Goal: Navigation & Orientation: Understand site structure

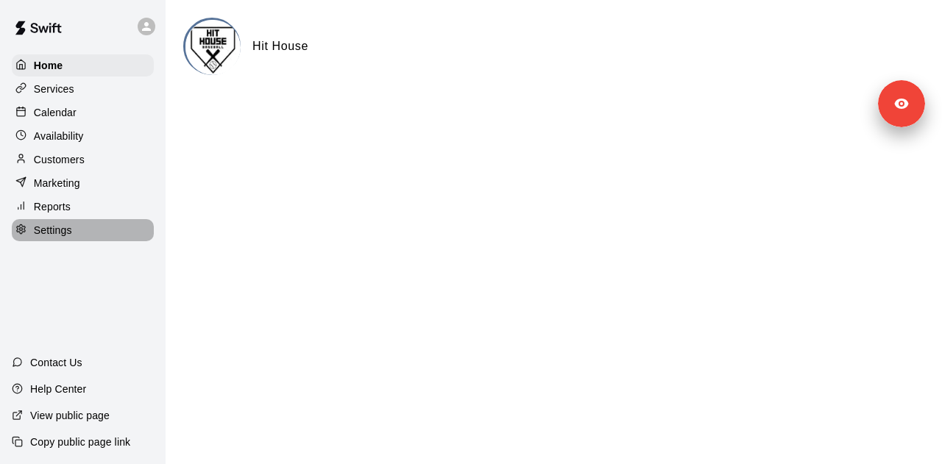
click at [91, 233] on div "Settings" at bounding box center [83, 230] width 142 height 22
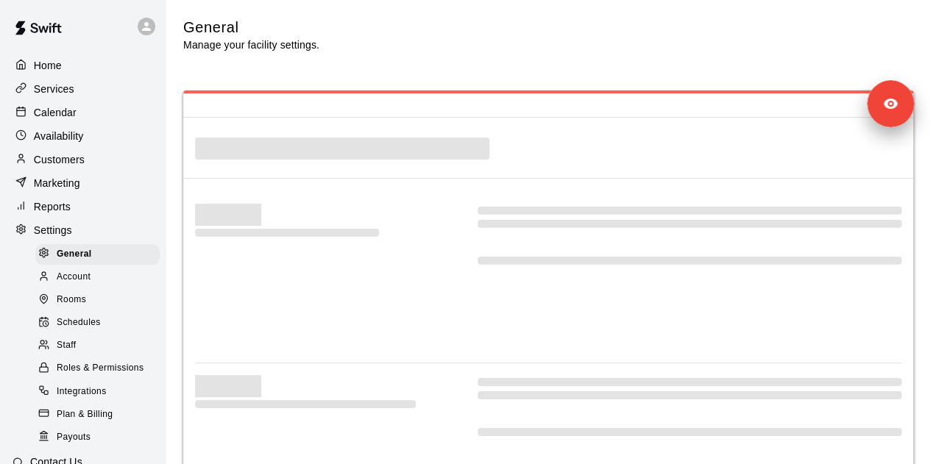
select select "**"
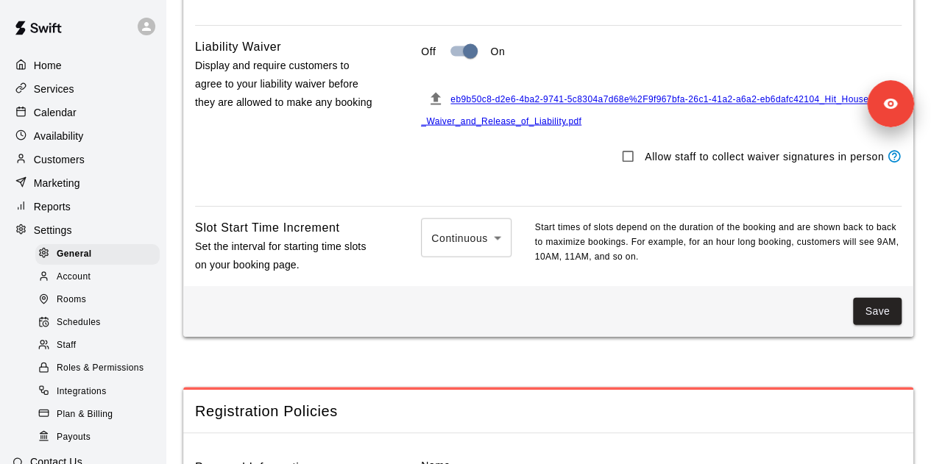
scroll to position [1264, 0]
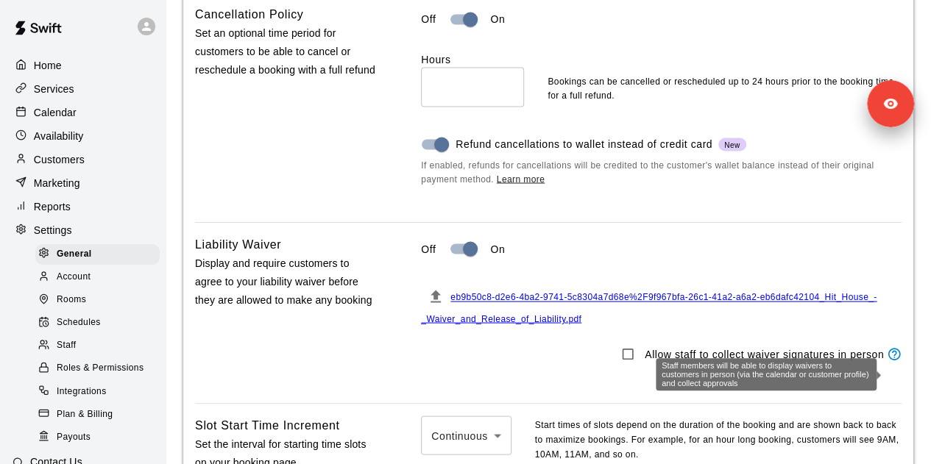
click at [893, 361] on icon "Staff members will be able to display waivers to customers in person (via the c…" at bounding box center [893, 353] width 15 height 15
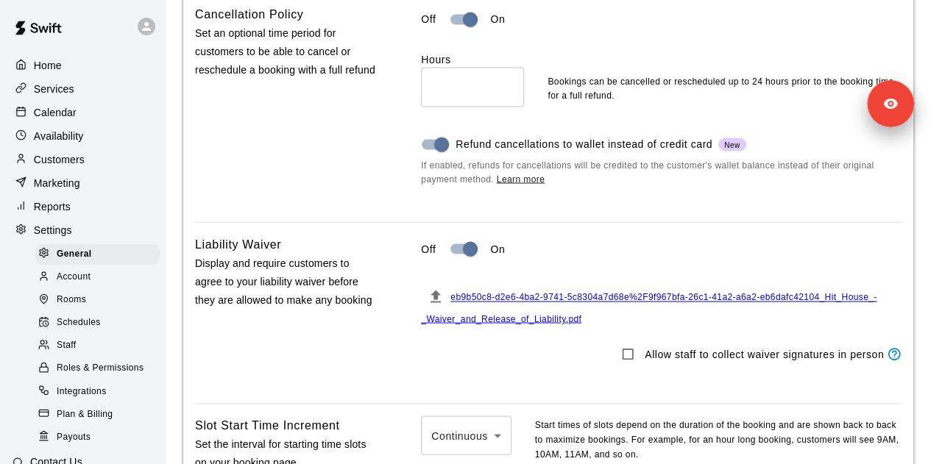
click at [888, 327] on div "eb9b50c8-d2e6-4ba2-9741-5c8304a7d68e%2F9f967bfa-26c1-41a2-a6a2-eb6dafc42104_Hit…" at bounding box center [661, 304] width 480 height 45
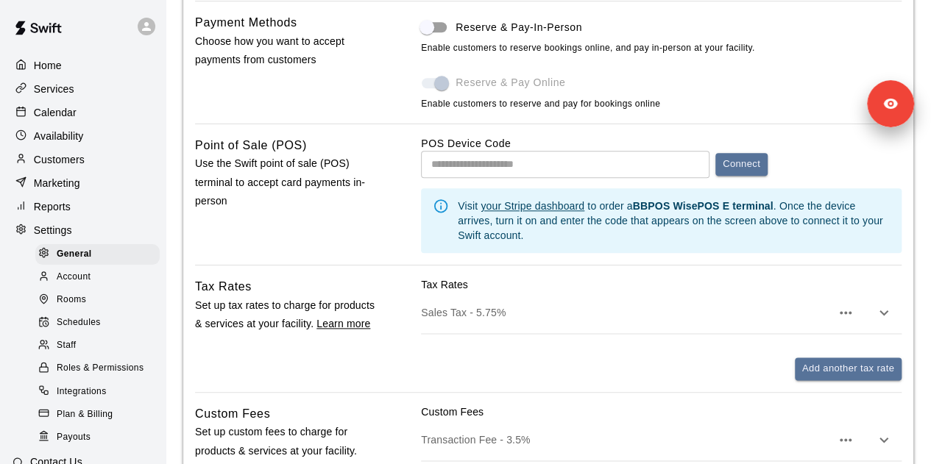
scroll to position [715, 0]
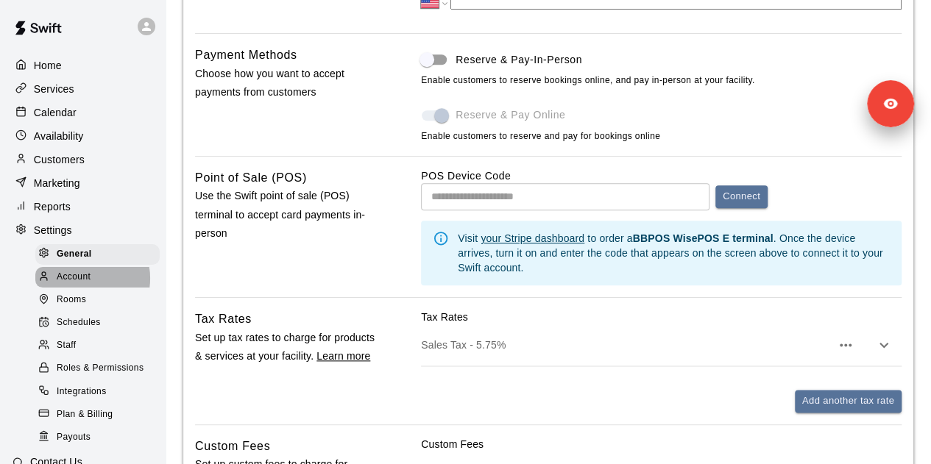
click at [84, 285] on span "Account" at bounding box center [74, 277] width 34 height 15
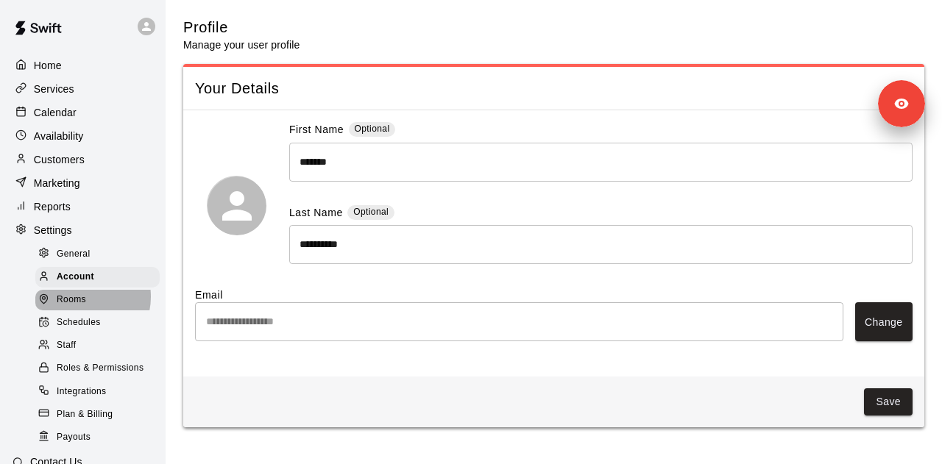
click at [84, 307] on span "Rooms" at bounding box center [71, 300] width 29 height 15
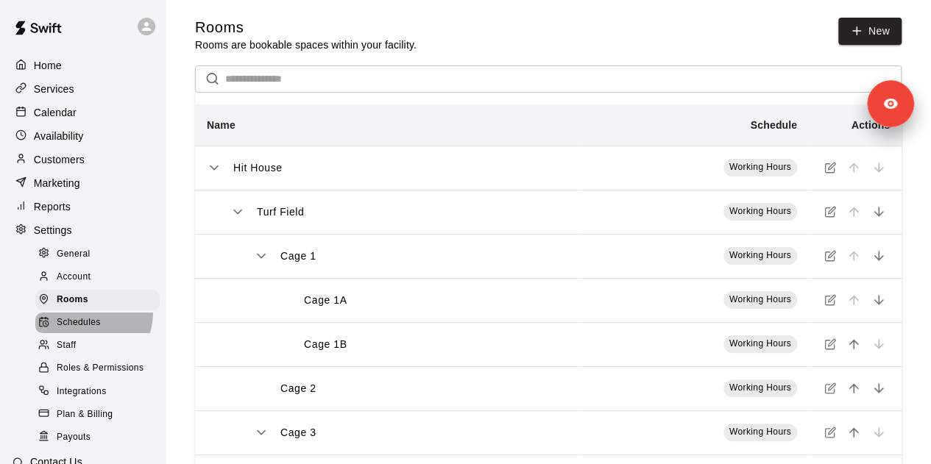
click at [86, 324] on div "Schedules" at bounding box center [97, 323] width 124 height 21
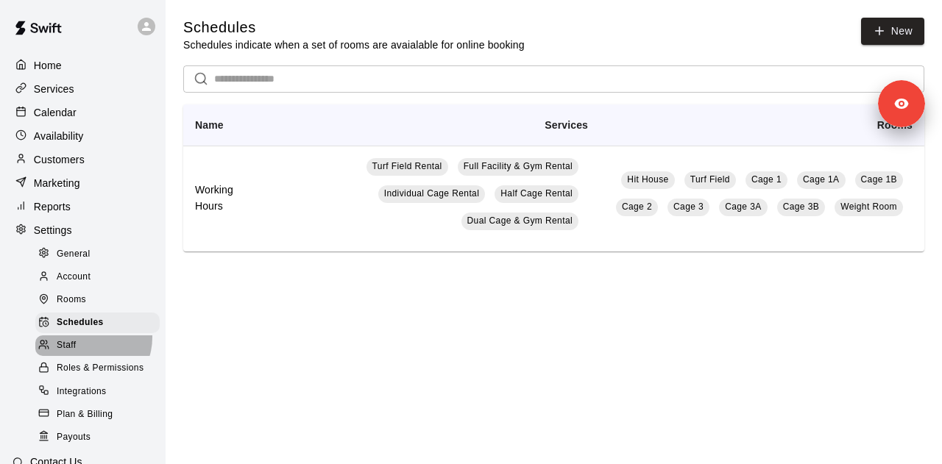
click at [86, 349] on div "Staff" at bounding box center [97, 345] width 124 height 21
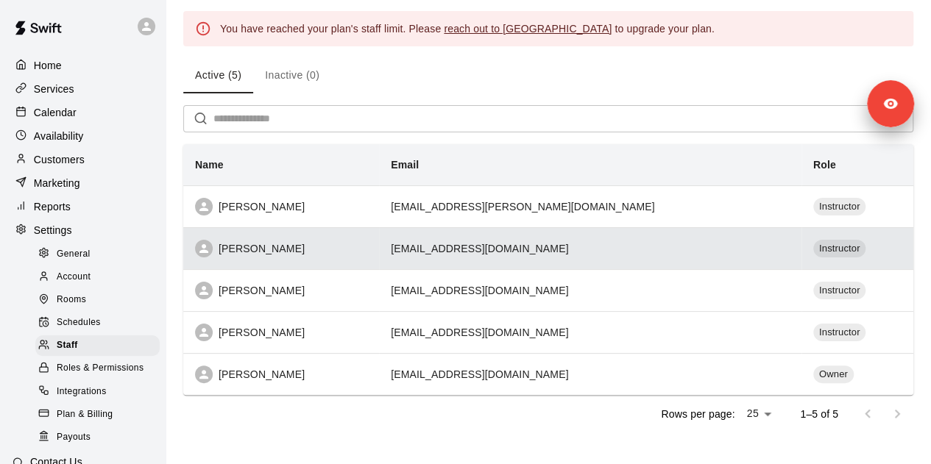
scroll to position [68, 0]
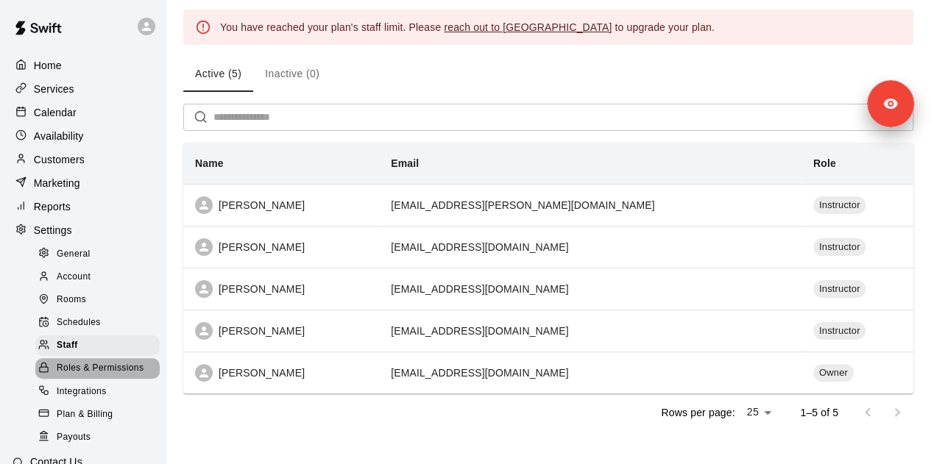
click at [107, 376] on span "Roles & Permissions" at bounding box center [100, 368] width 87 height 15
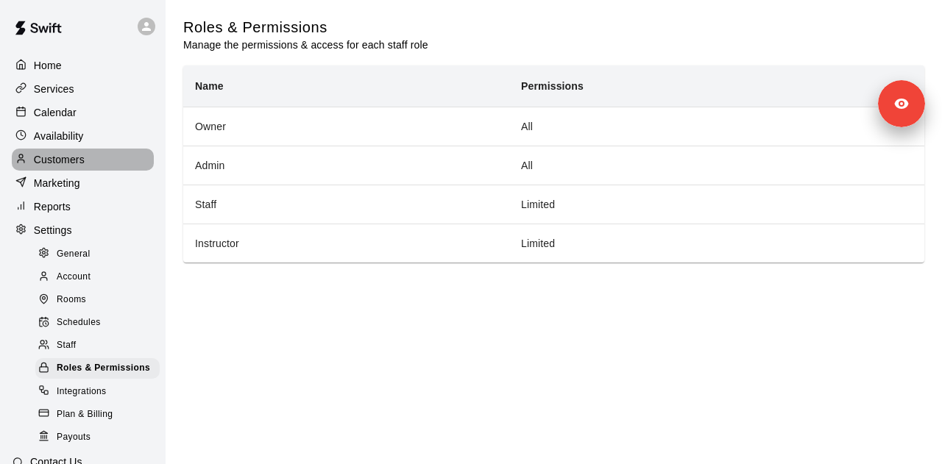
click at [99, 165] on div "Customers" at bounding box center [83, 160] width 142 height 22
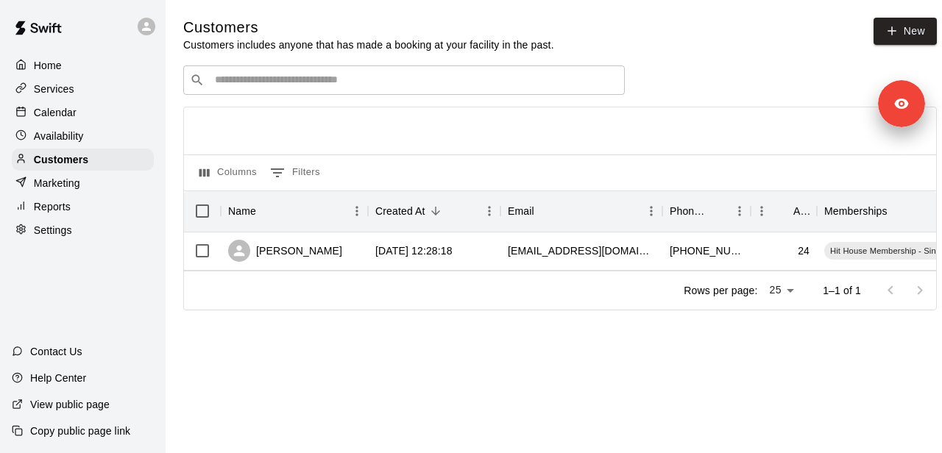
click at [85, 63] on div "Home" at bounding box center [83, 65] width 142 height 22
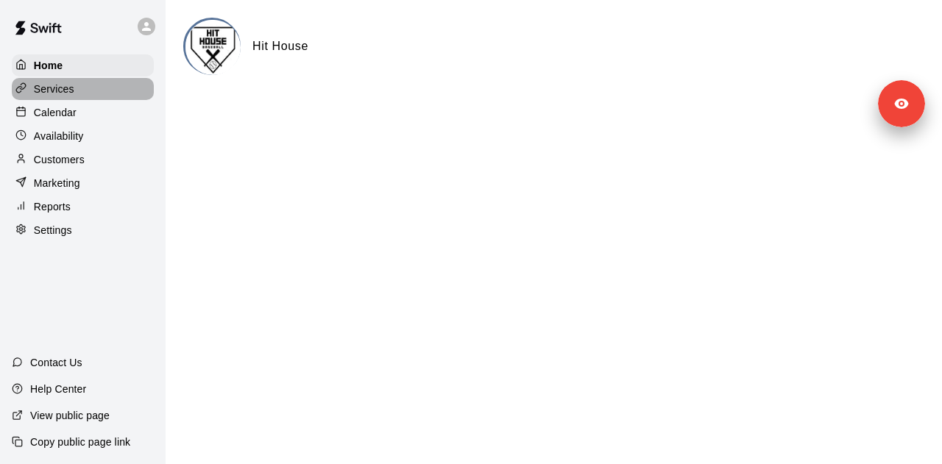
click at [88, 92] on div "Services" at bounding box center [83, 89] width 142 height 22
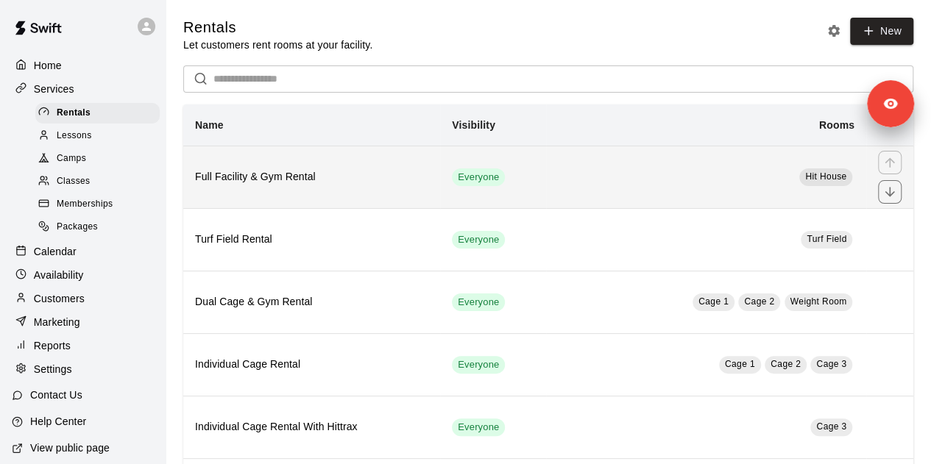
click at [339, 183] on h6 "Full Facility & Gym Rental" at bounding box center [311, 177] width 233 height 16
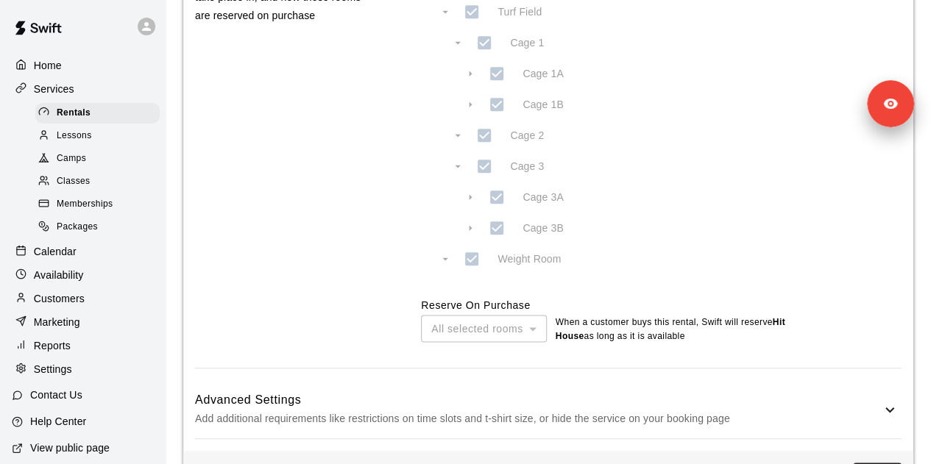
scroll to position [811, 0]
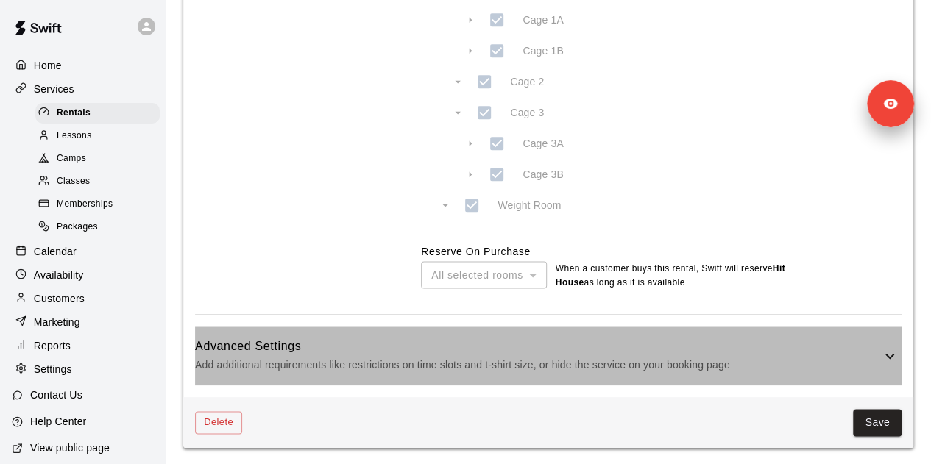
click at [403, 354] on h6 "Advanced Settings" at bounding box center [538, 346] width 686 height 19
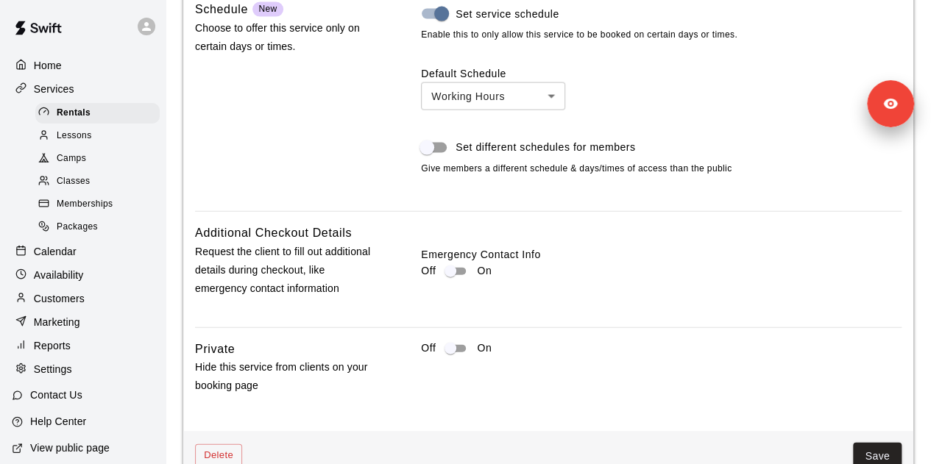
scroll to position [1579, 0]
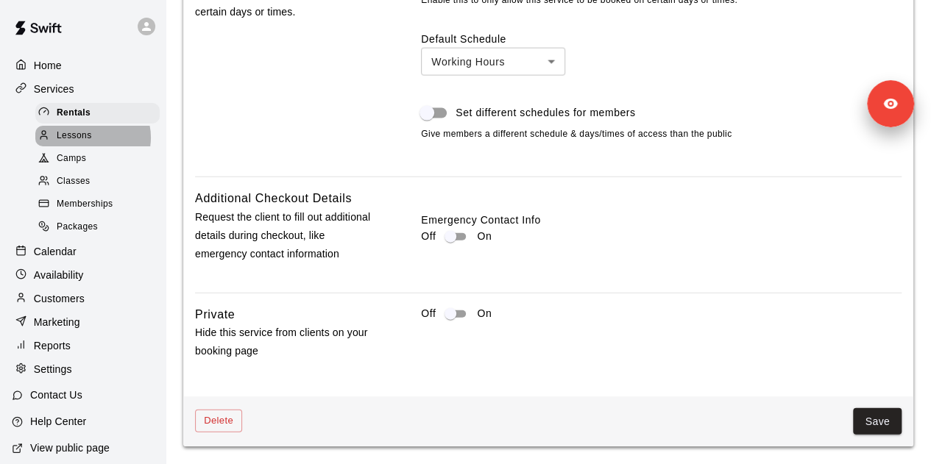
click at [91, 140] on span "Lessons" at bounding box center [74, 136] width 35 height 15
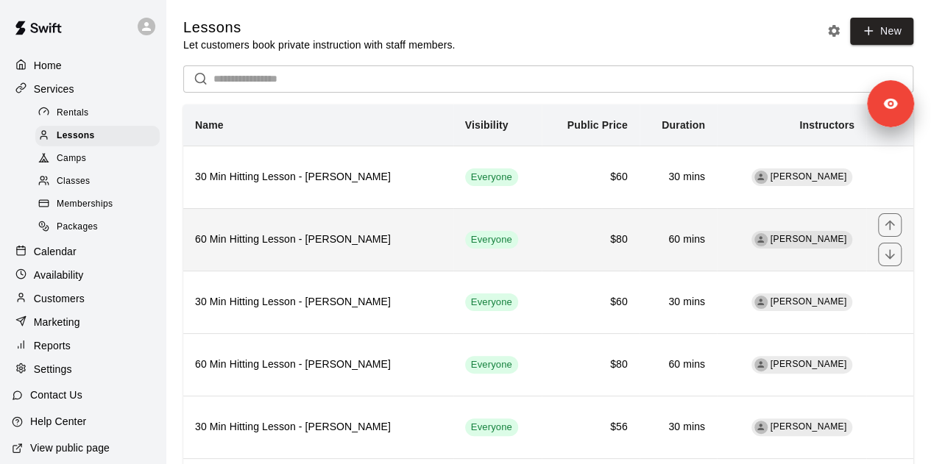
click at [369, 251] on th "60 Min Hitting Lesson - [PERSON_NAME]" at bounding box center [318, 239] width 270 height 63
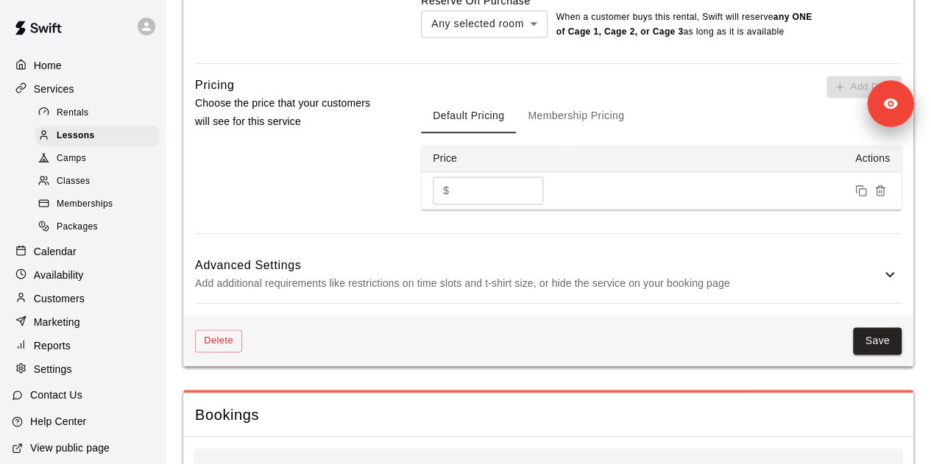
scroll to position [1009, 0]
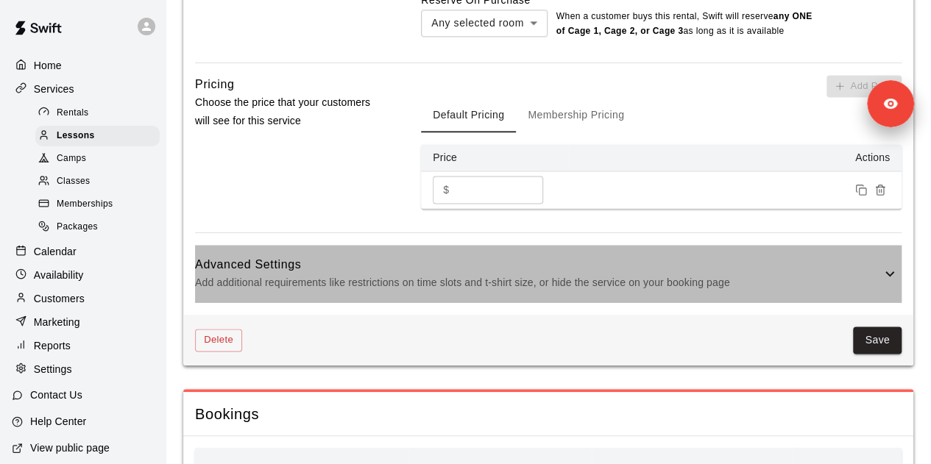
click at [369, 251] on div "Advanced Settings Add additional requirements like restrictions on time slots a…" at bounding box center [548, 274] width 706 height 58
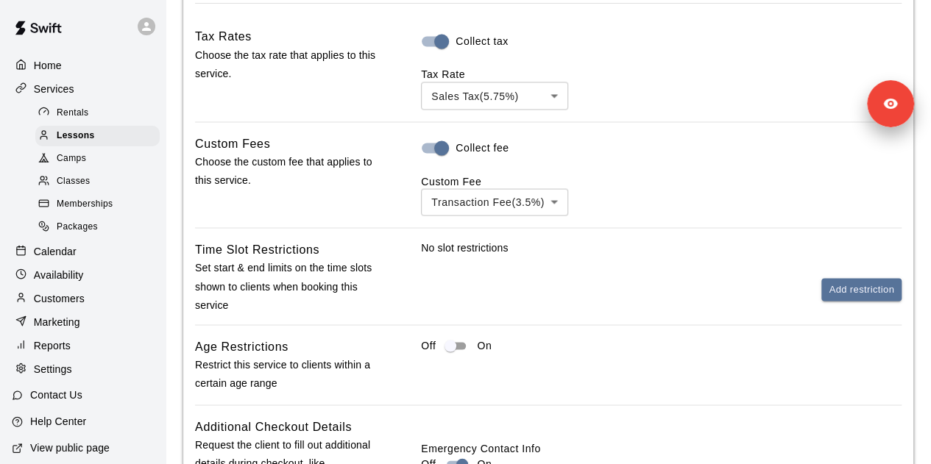
scroll to position [1309, 0]
click at [110, 140] on div "Lessons" at bounding box center [97, 136] width 124 height 21
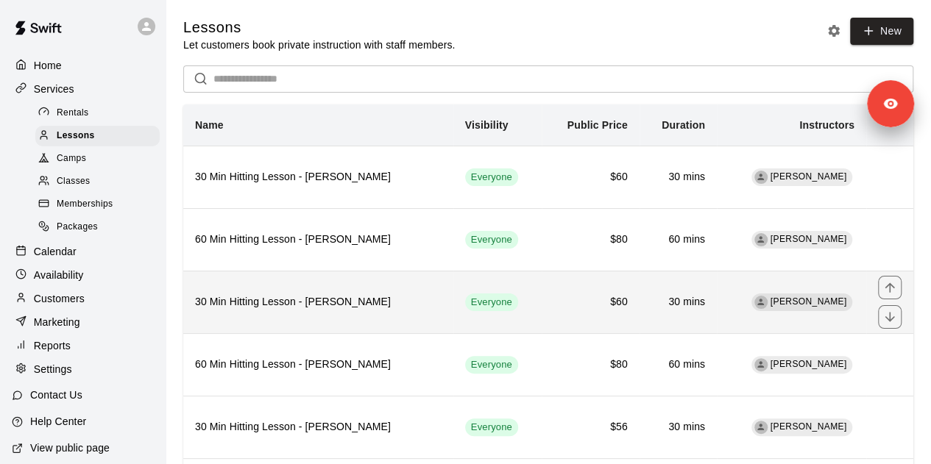
click at [423, 303] on h6 "30 Min Hitting Lesson - [PERSON_NAME]" at bounding box center [318, 302] width 246 height 16
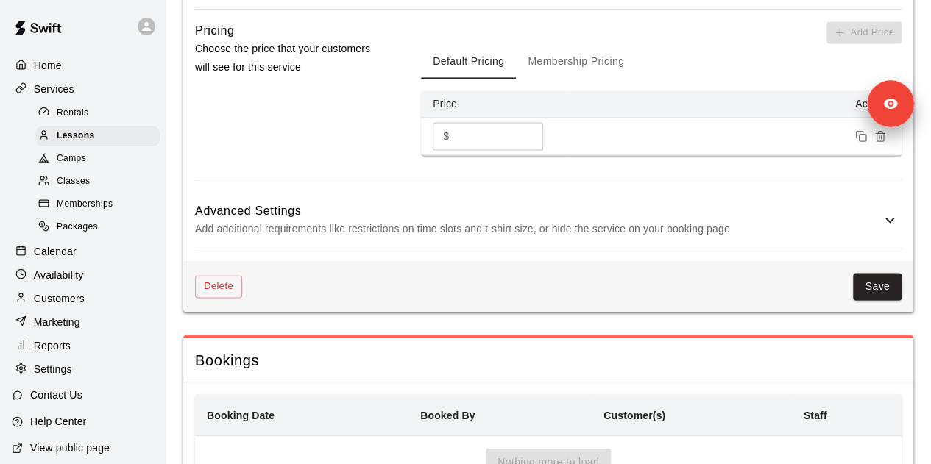
scroll to position [1063, 0]
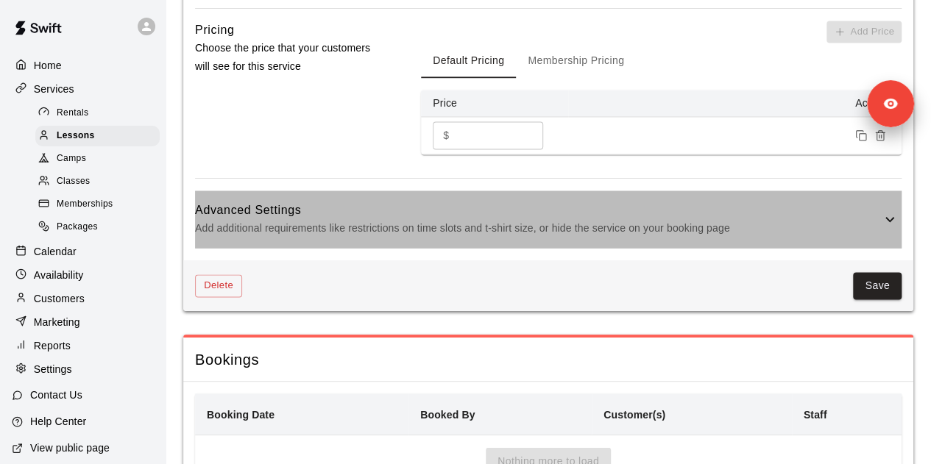
click at [450, 232] on p "Add additional requirements like restrictions on time slots and t-shirt size, o…" at bounding box center [538, 228] width 686 height 18
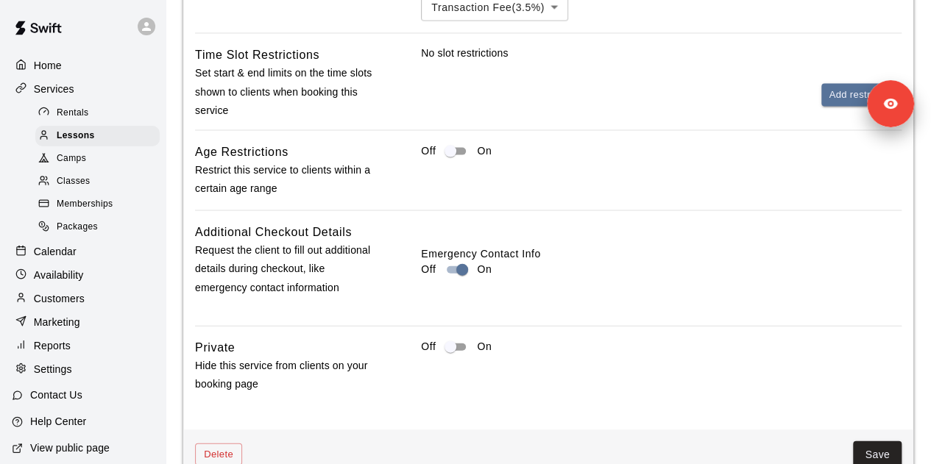
scroll to position [1507, 0]
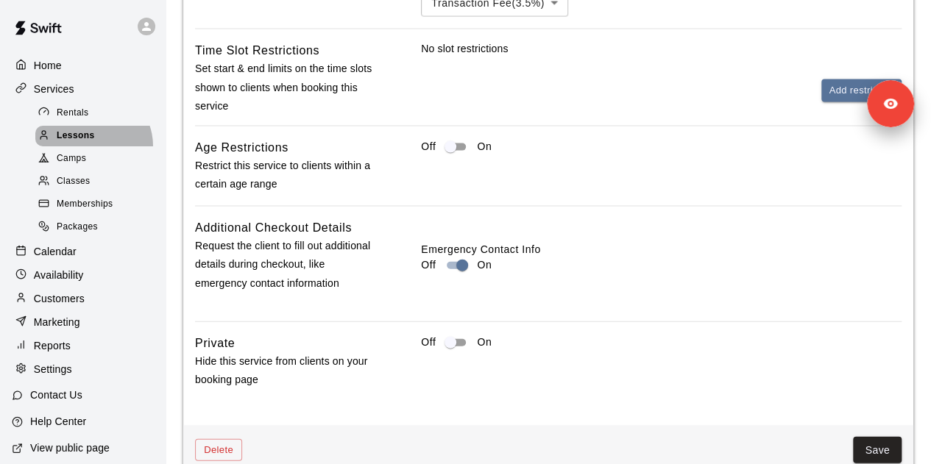
click at [88, 146] on div "Lessons" at bounding box center [97, 136] width 124 height 21
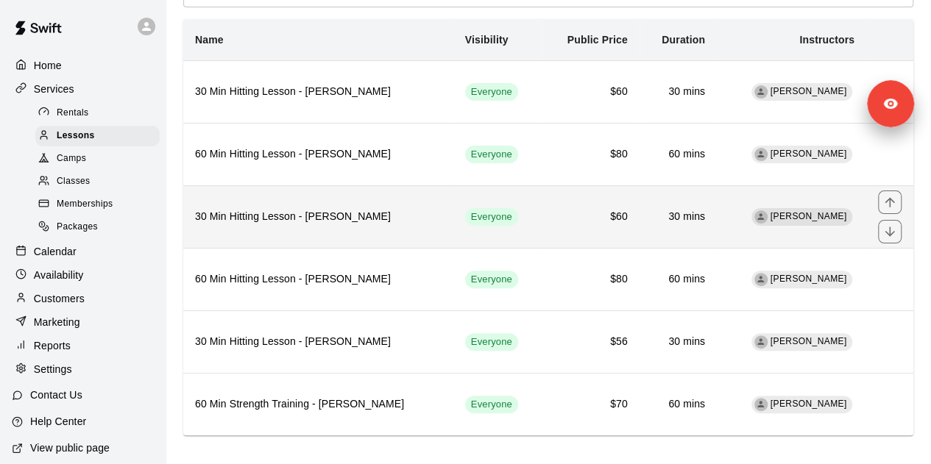
scroll to position [93, 0]
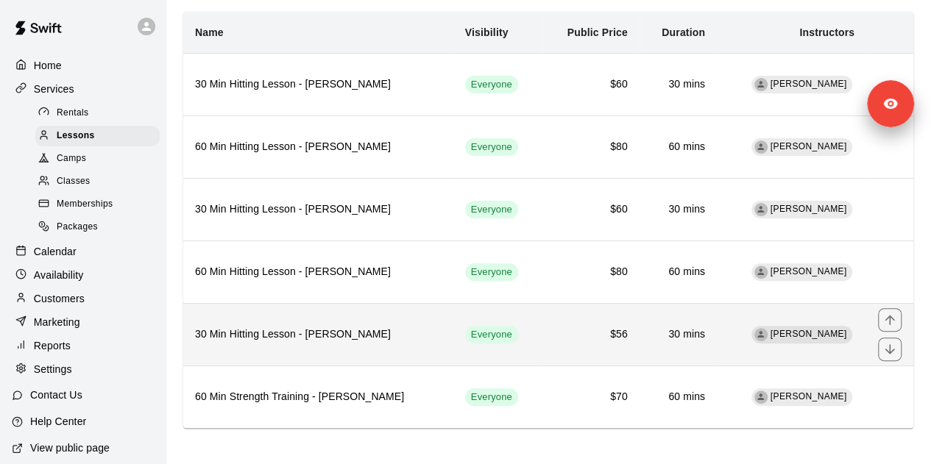
click at [394, 342] on th "30 Min Hitting Lesson - [PERSON_NAME]" at bounding box center [318, 334] width 270 height 63
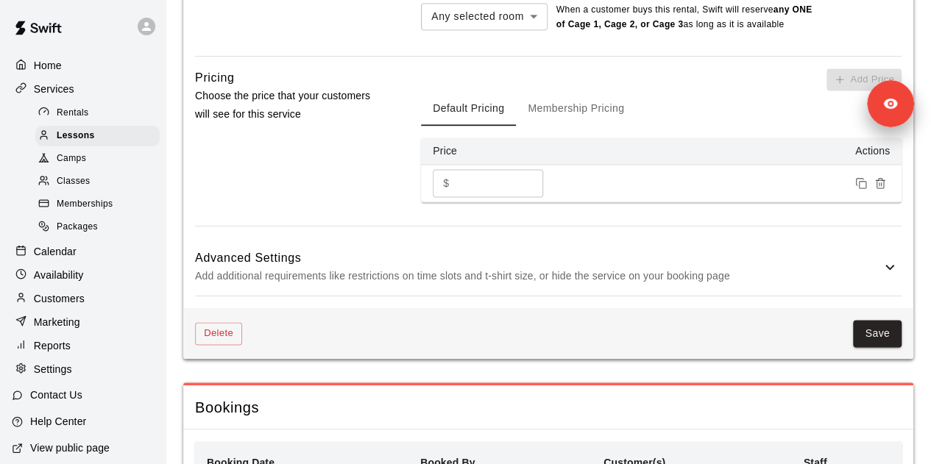
scroll to position [1071, 0]
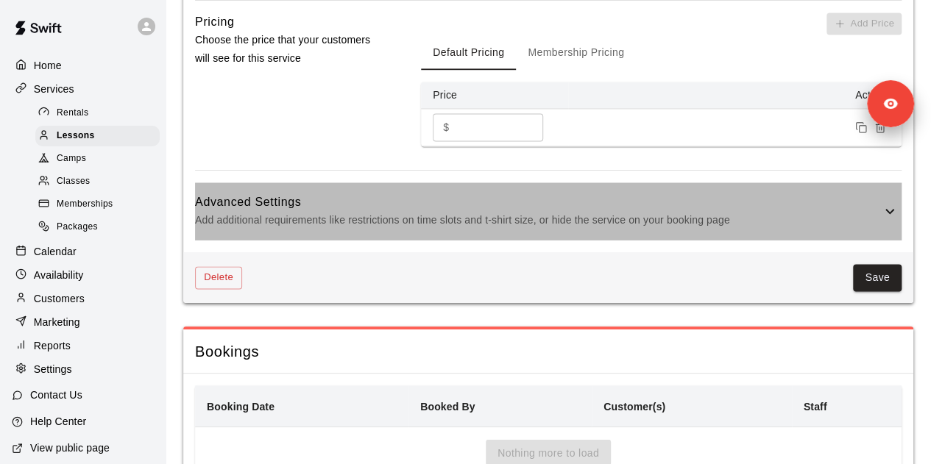
click at [427, 205] on h6 "Advanced Settings" at bounding box center [538, 202] width 686 height 19
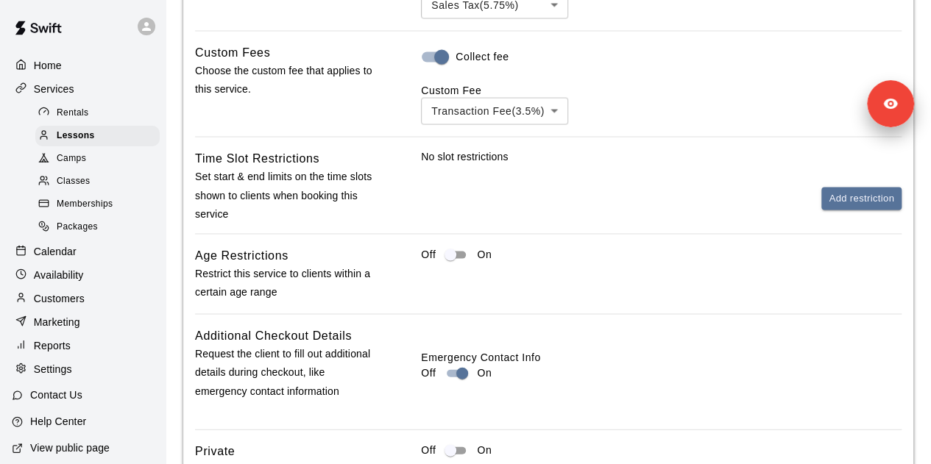
scroll to position [1399, 0]
click at [110, 139] on div "Lessons" at bounding box center [97, 136] width 124 height 21
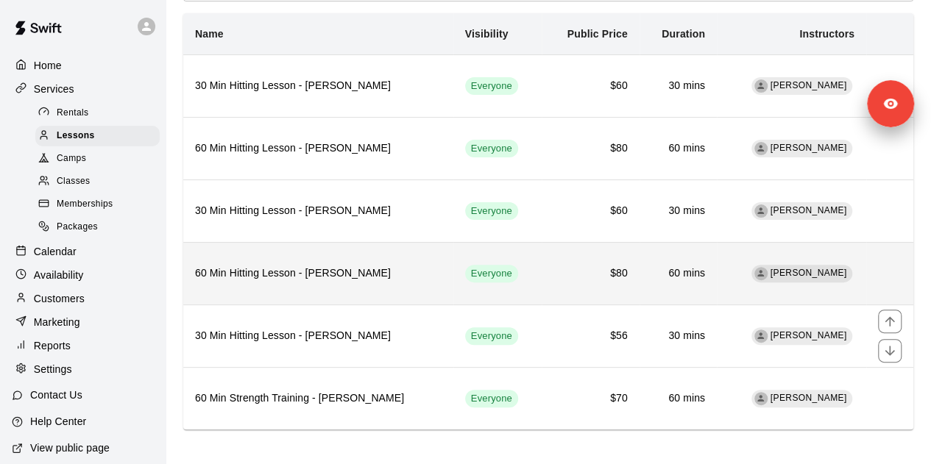
scroll to position [93, 0]
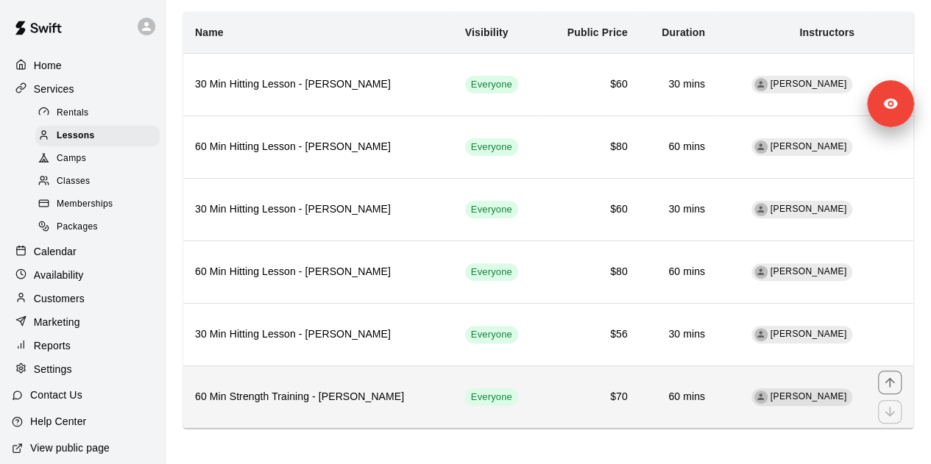
click at [402, 373] on th "60 Min Strength Training - [PERSON_NAME]" at bounding box center [318, 397] width 270 height 63
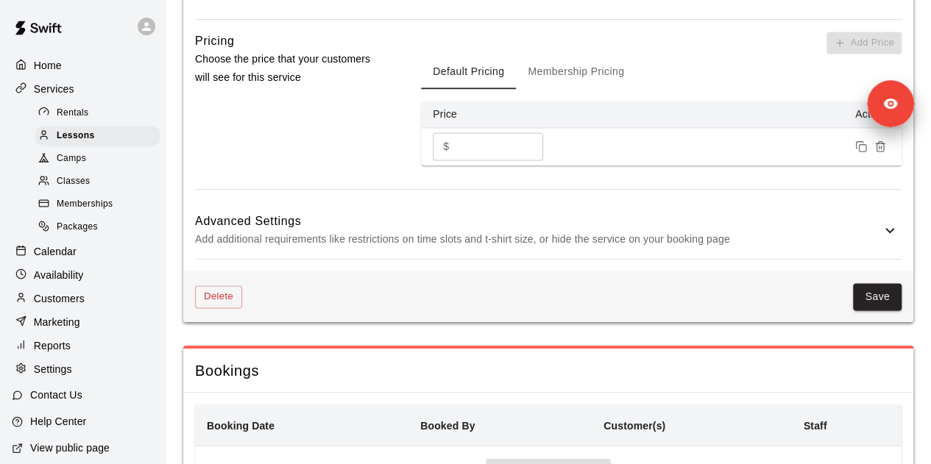
scroll to position [1053, 0]
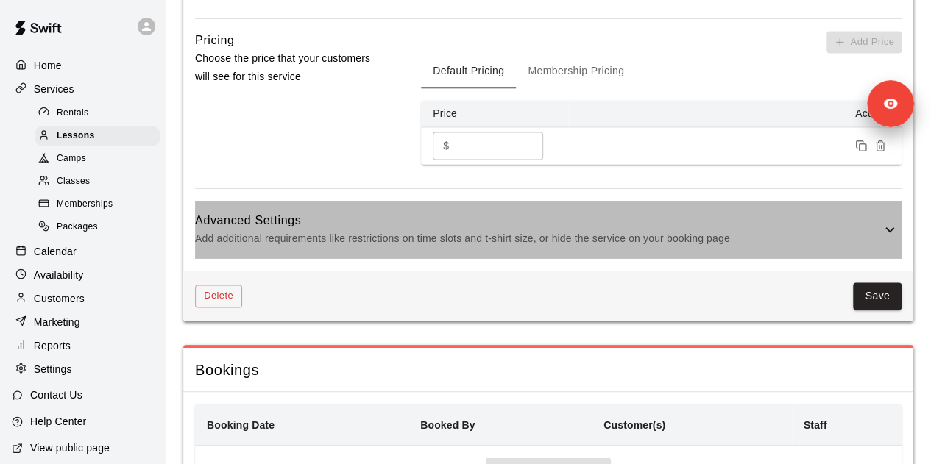
click at [459, 210] on div "Advanced Settings Add additional requirements like restrictions on time slots a…" at bounding box center [548, 230] width 706 height 58
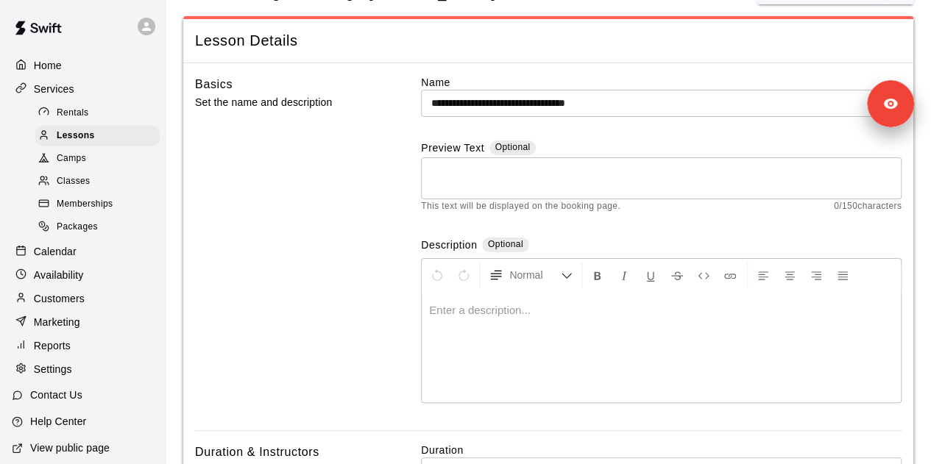
scroll to position [0, 0]
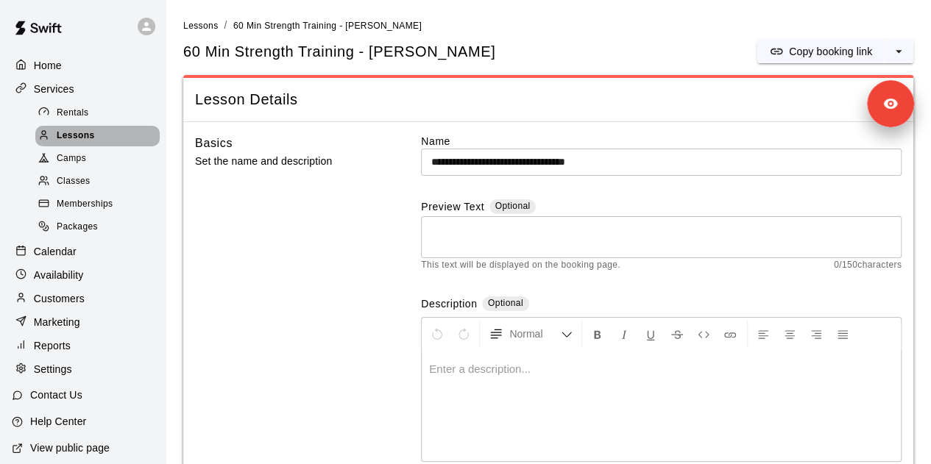
click at [106, 143] on div "Lessons" at bounding box center [97, 136] width 124 height 21
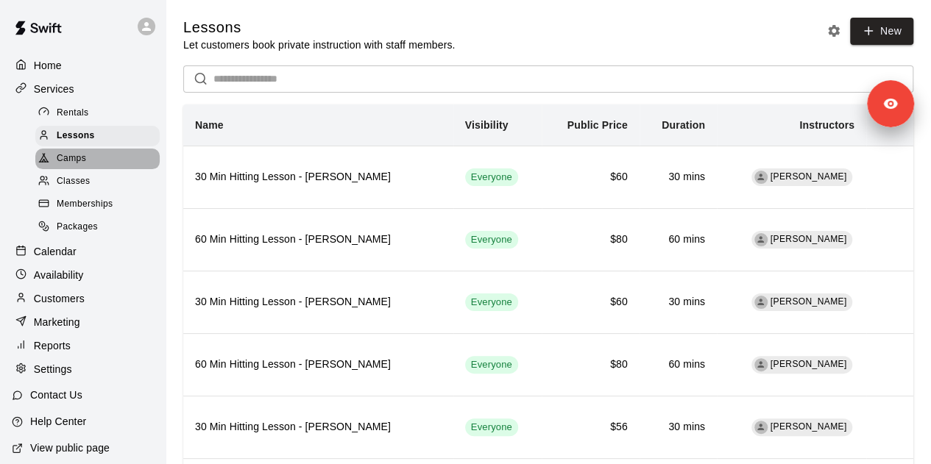
click at [104, 163] on div "Camps" at bounding box center [97, 159] width 124 height 21
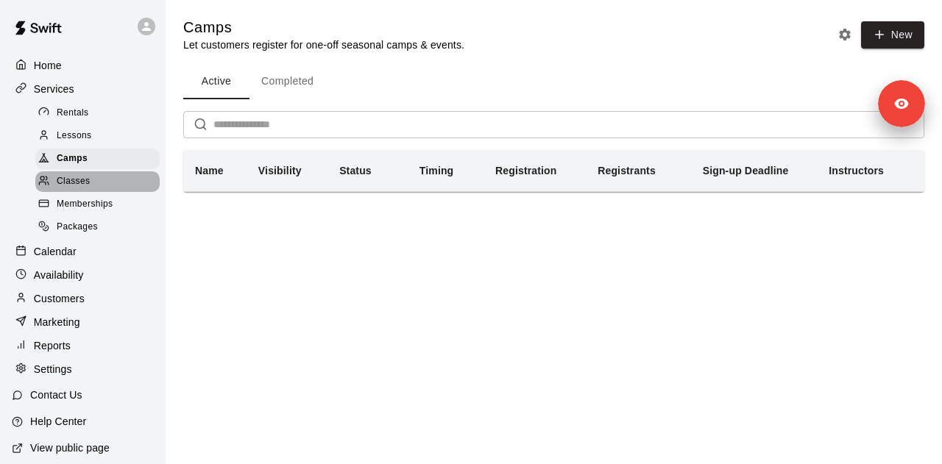
click at [104, 182] on div "Classes" at bounding box center [97, 181] width 124 height 21
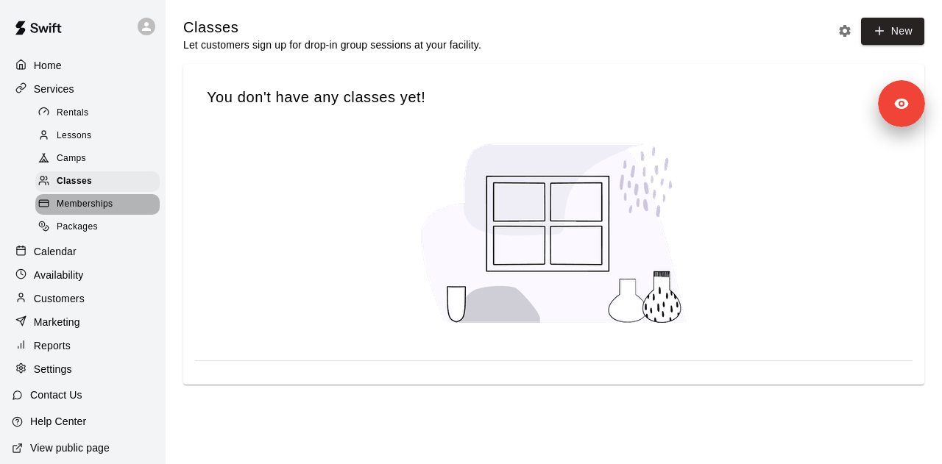
click at [113, 207] on div "Memberships" at bounding box center [97, 204] width 124 height 21
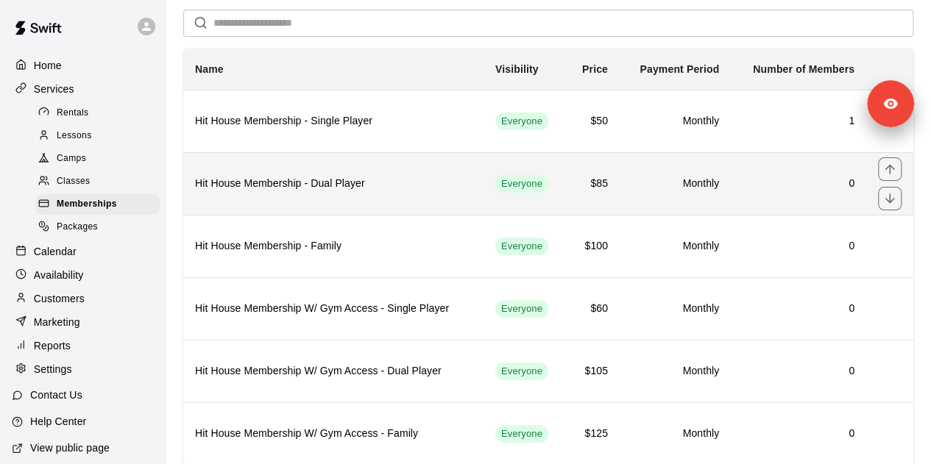
scroll to position [93, 0]
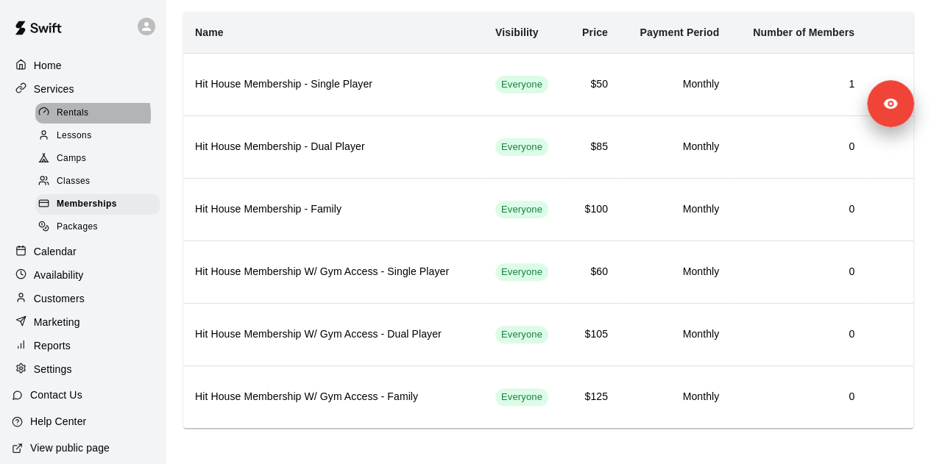
click at [82, 117] on span "Rentals" at bounding box center [73, 113] width 32 height 15
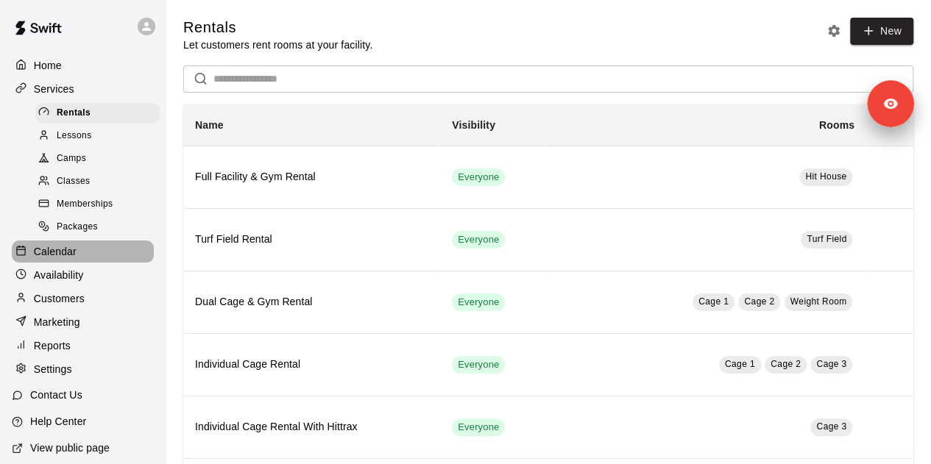
click at [85, 263] on div "Calendar" at bounding box center [83, 252] width 142 height 22
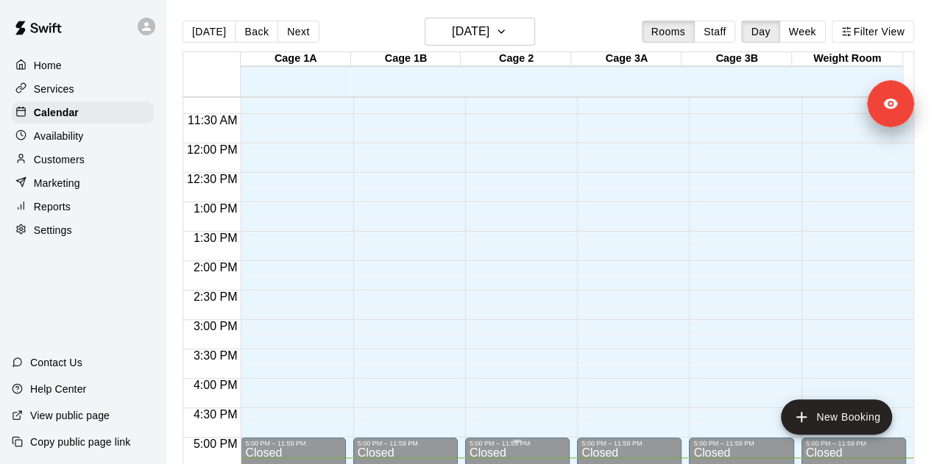
scroll to position [666, 0]
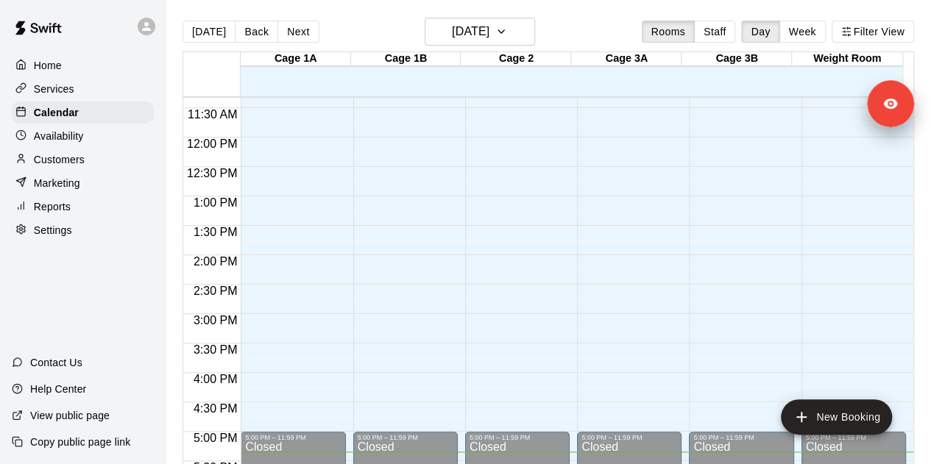
click at [94, 143] on div "Availability" at bounding box center [83, 136] width 142 height 22
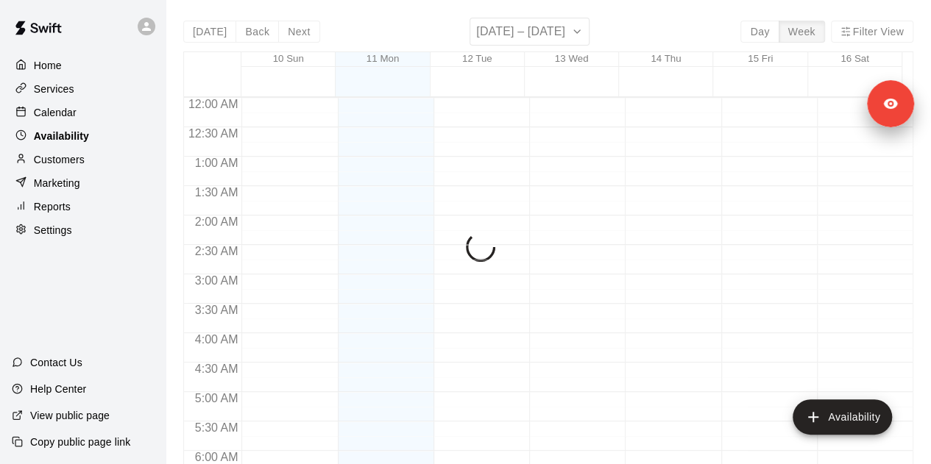
scroll to position [1020, 0]
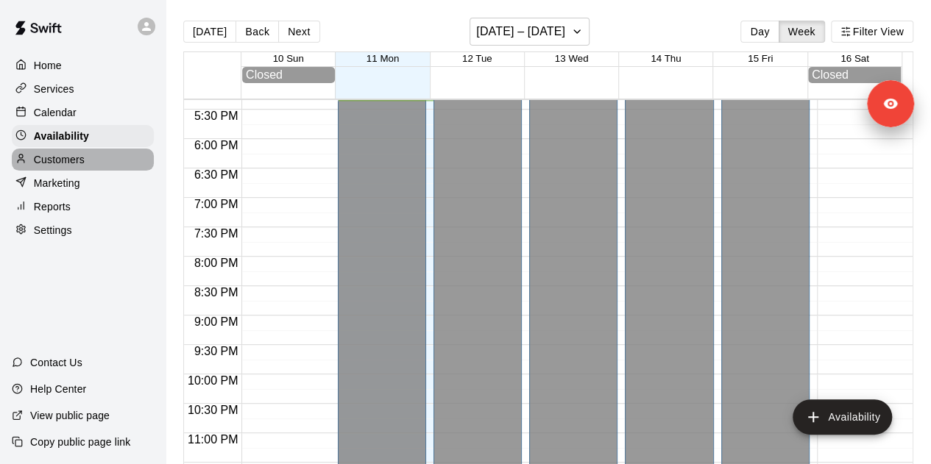
click at [83, 167] on p "Customers" at bounding box center [59, 159] width 51 height 15
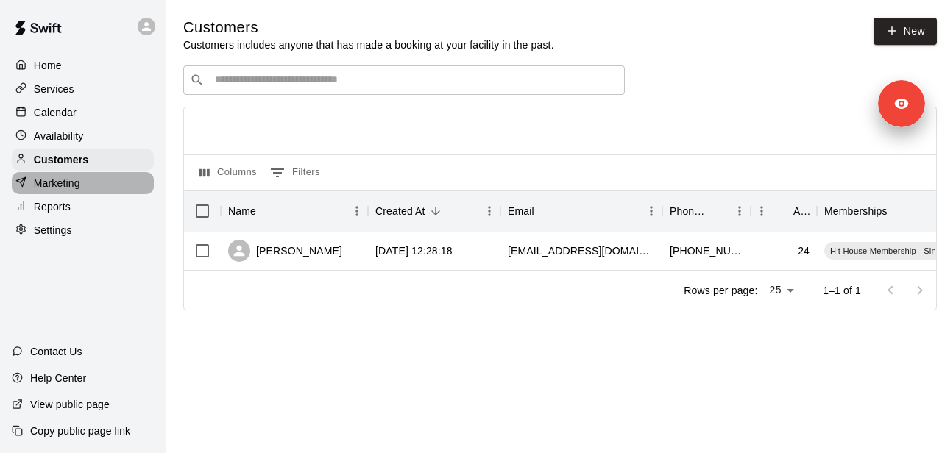
click at [82, 189] on div "Marketing" at bounding box center [83, 183] width 142 height 22
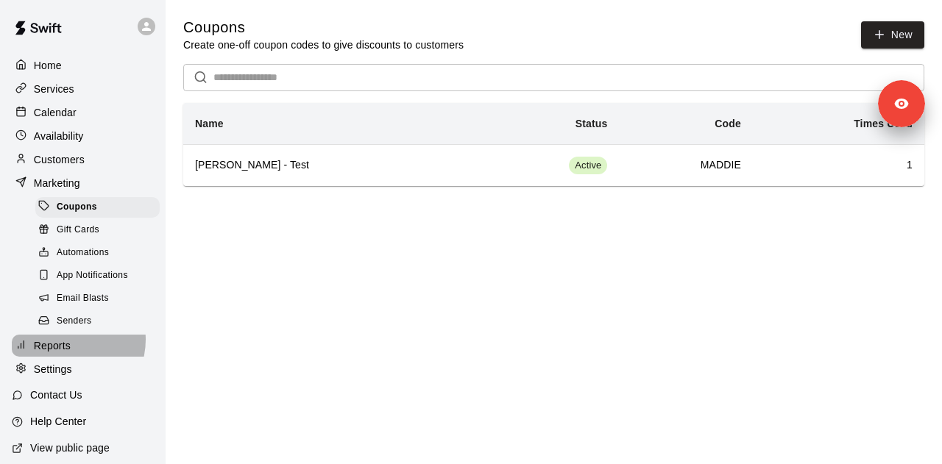
click at [67, 352] on p "Reports" at bounding box center [52, 345] width 37 height 15
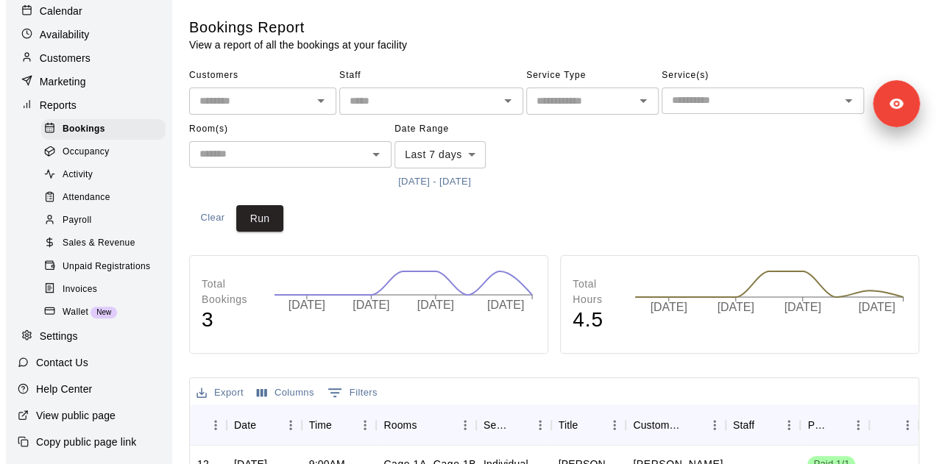
scroll to position [118, 0]
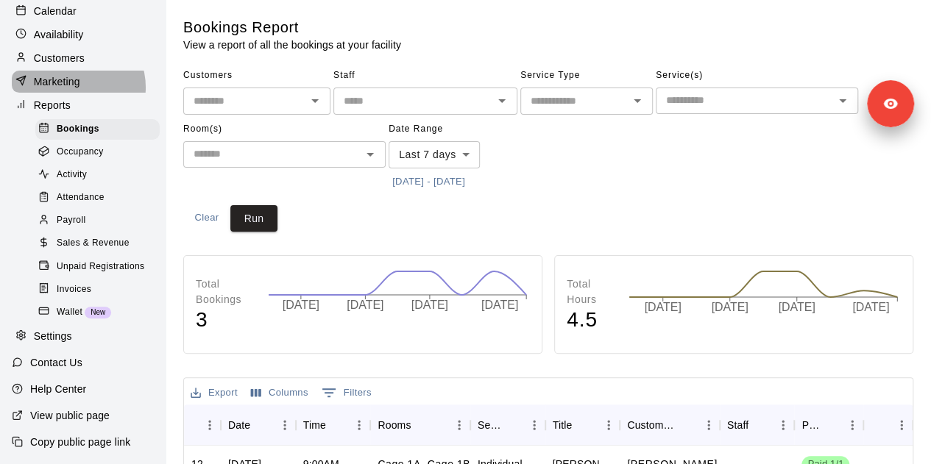
click at [74, 76] on p "Marketing" at bounding box center [57, 81] width 46 height 15
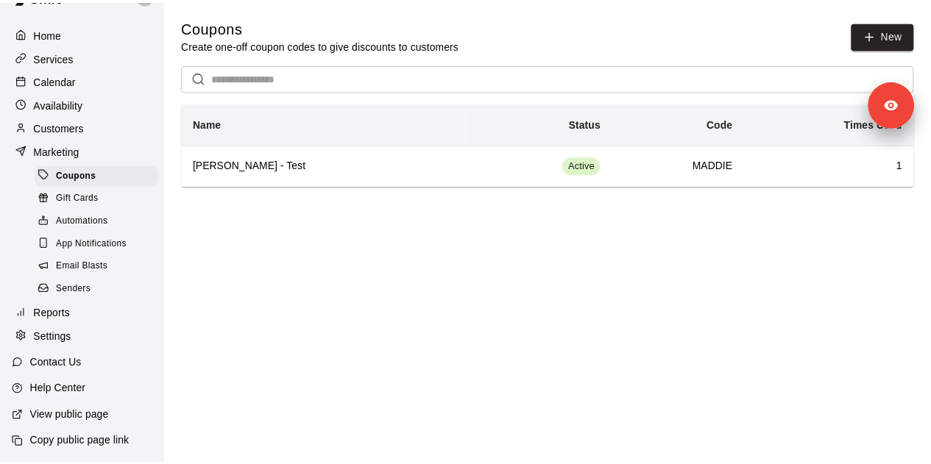
scroll to position [46, 0]
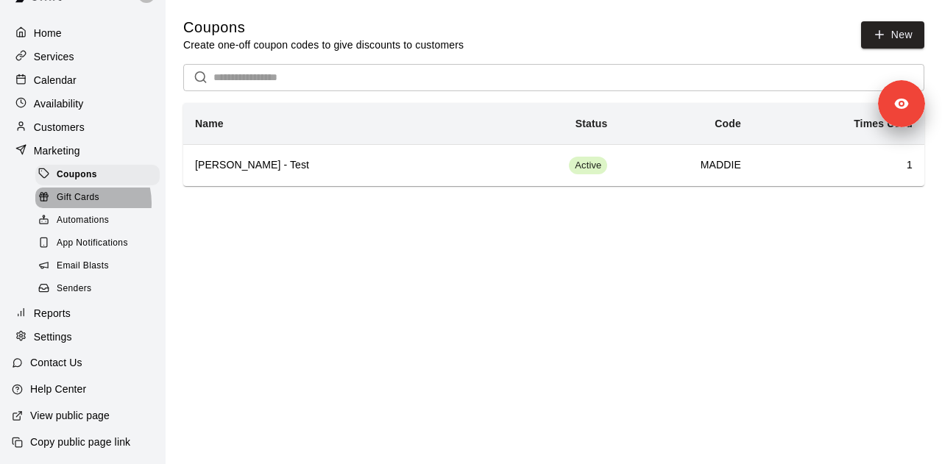
click at [82, 196] on span "Gift Cards" at bounding box center [78, 198] width 43 height 15
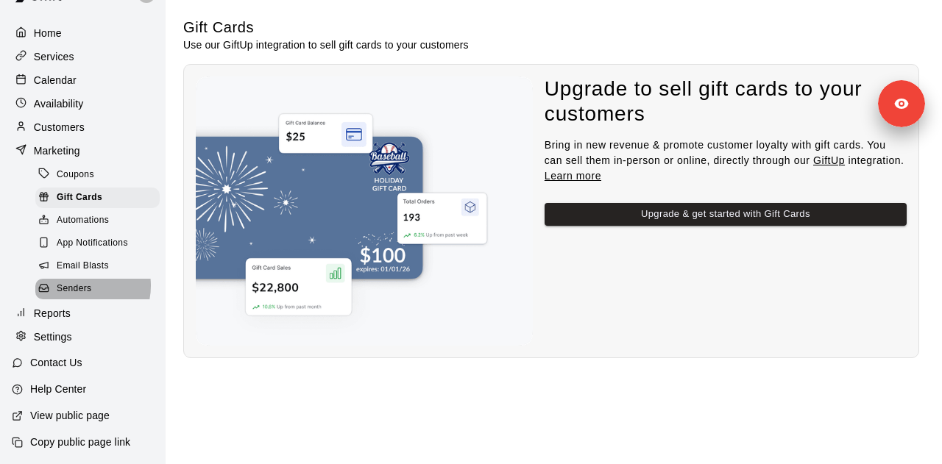
click at [81, 282] on span "Senders" at bounding box center [74, 289] width 35 height 15
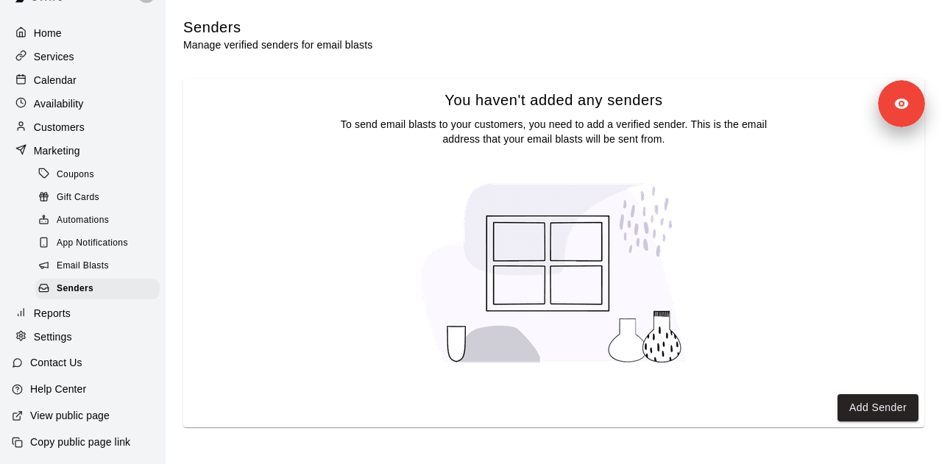
click at [61, 408] on div "View public page" at bounding box center [60, 415] width 121 height 26
click at [82, 345] on div "Settings" at bounding box center [83, 337] width 142 height 22
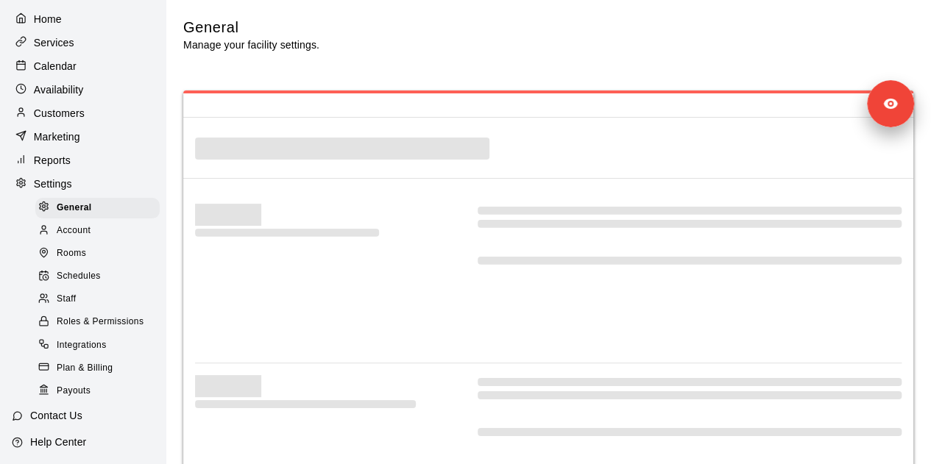
select select "**"
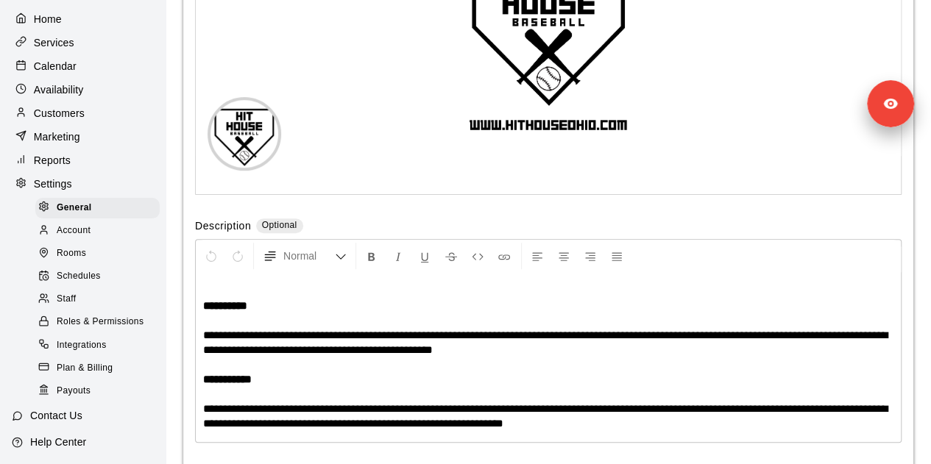
scroll to position [3268, 0]
click at [83, 310] on div "Staff" at bounding box center [97, 299] width 124 height 21
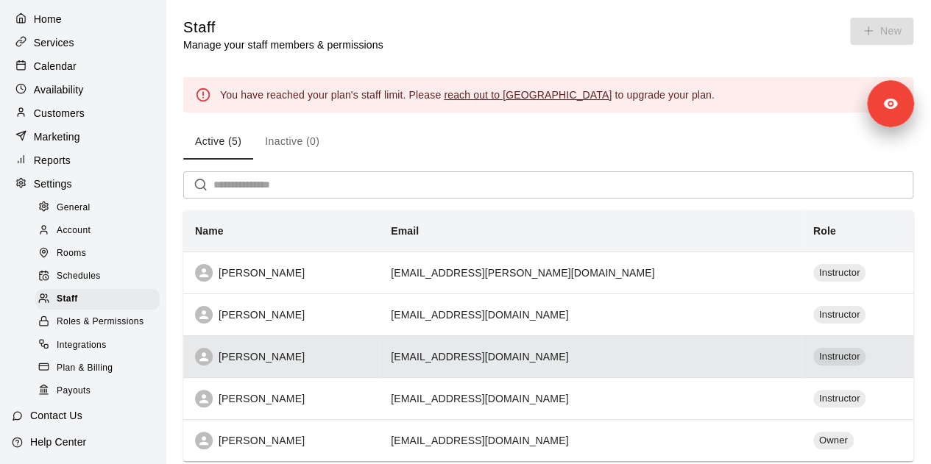
click at [252, 360] on div "[PERSON_NAME]" at bounding box center [281, 357] width 172 height 18
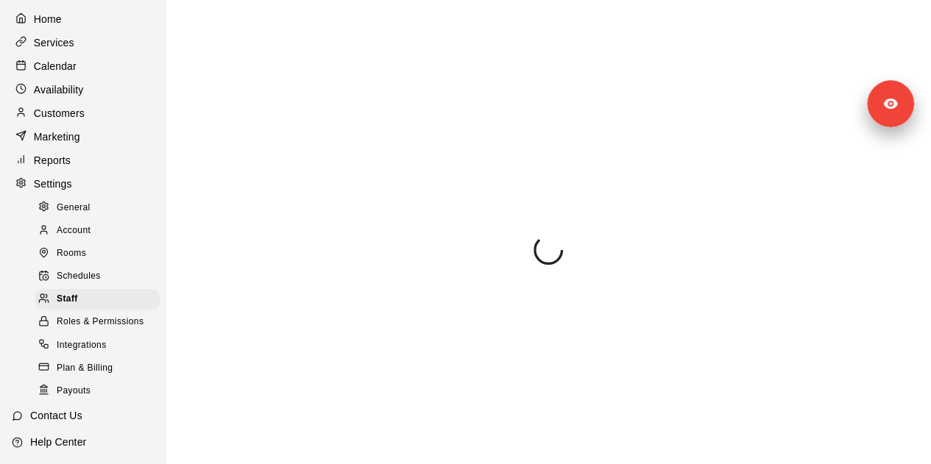
select select "**"
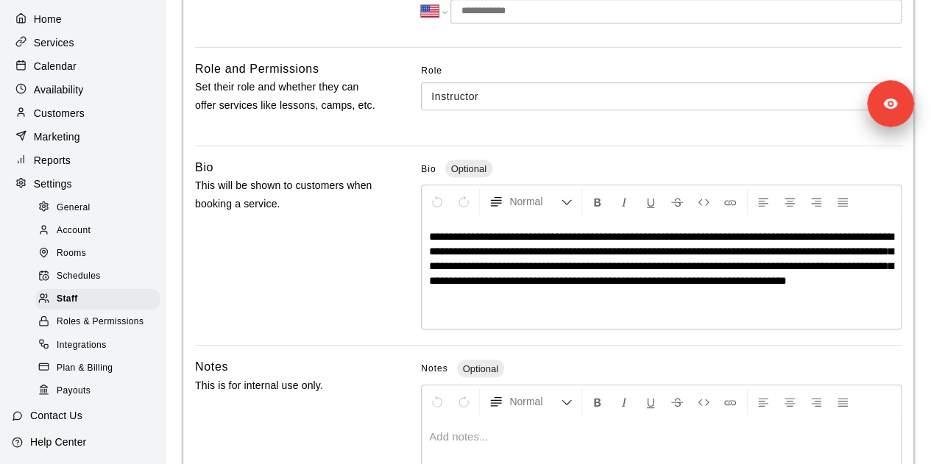
scroll to position [361, 0]
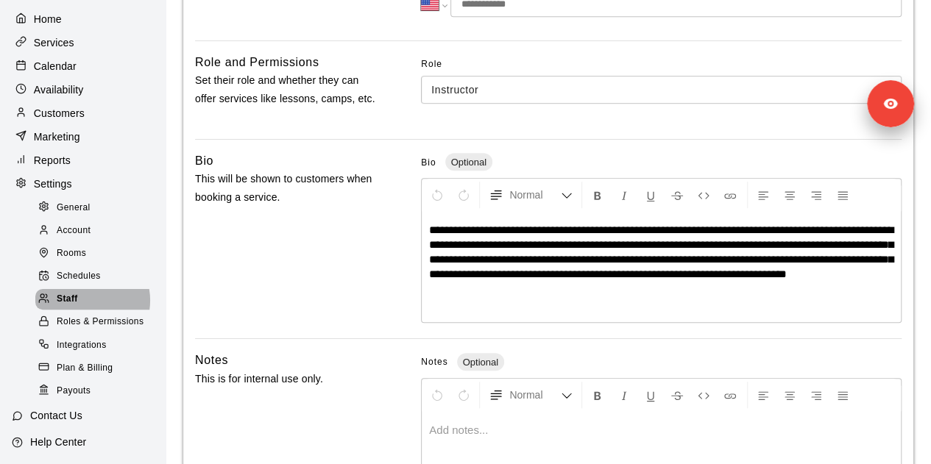
click at [86, 310] on div "Staff" at bounding box center [97, 299] width 124 height 21
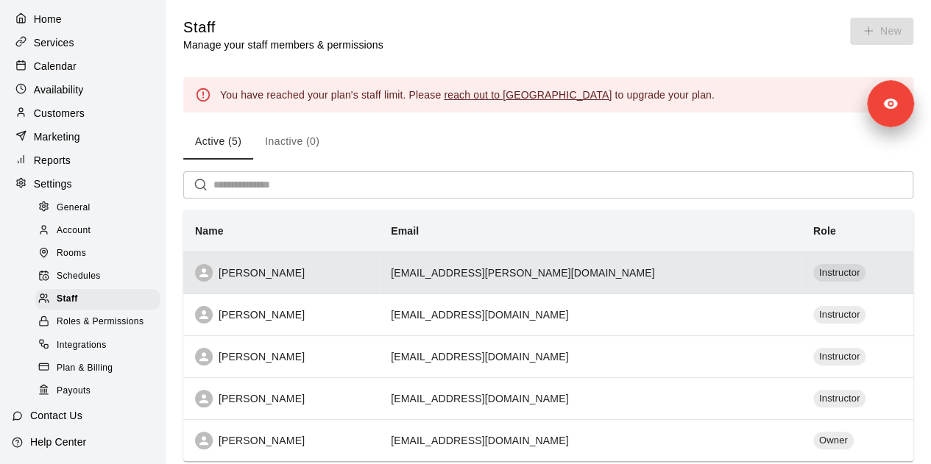
click at [300, 271] on div "[PERSON_NAME]" at bounding box center [281, 273] width 172 height 18
select select "**"
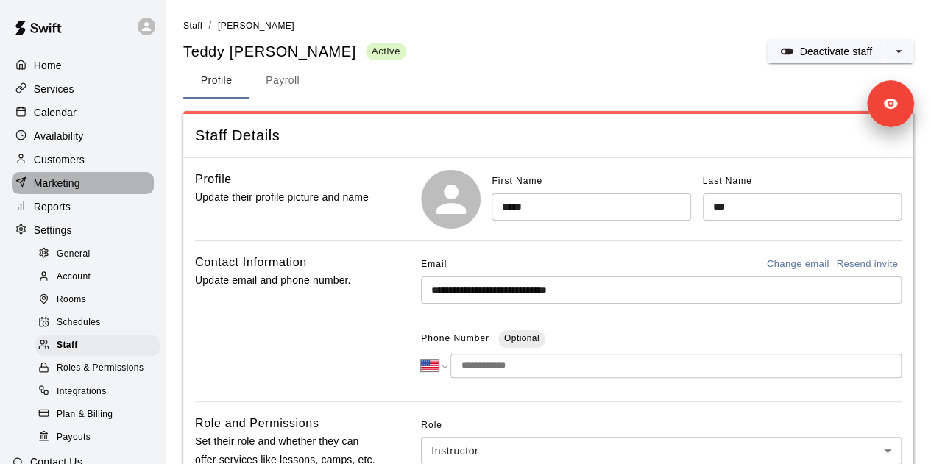
click at [96, 194] on div "Marketing" at bounding box center [83, 183] width 142 height 22
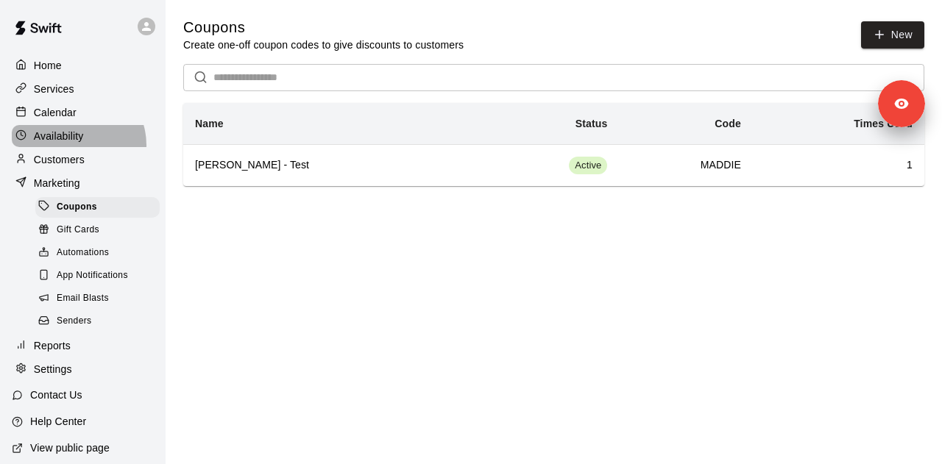
click at [75, 147] on div "Availability" at bounding box center [83, 136] width 142 height 22
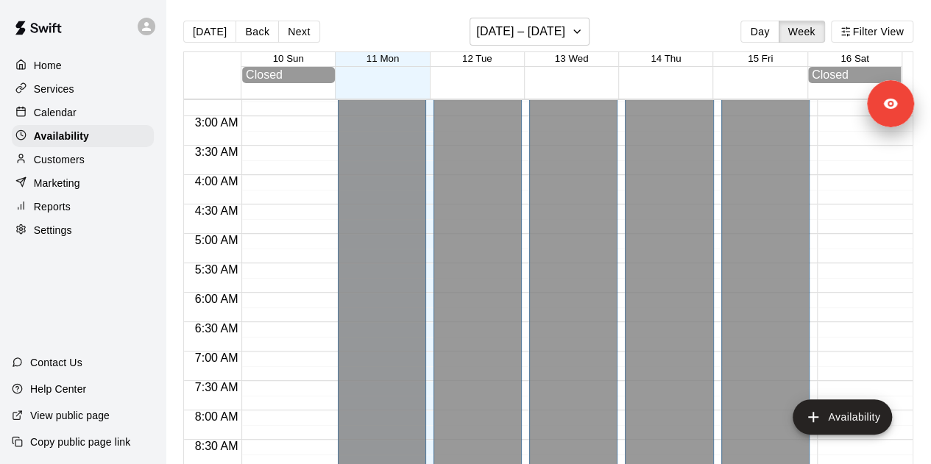
scroll to position [147, 0]
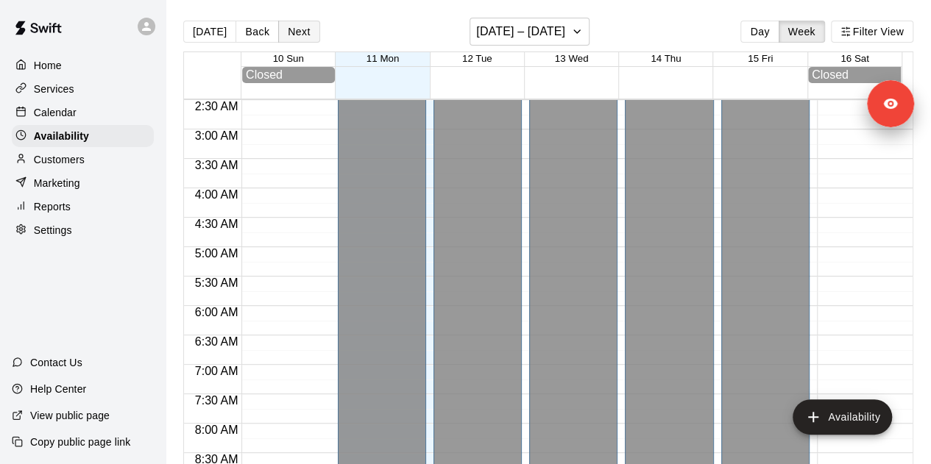
click at [294, 35] on button "Next" at bounding box center [298, 32] width 41 height 22
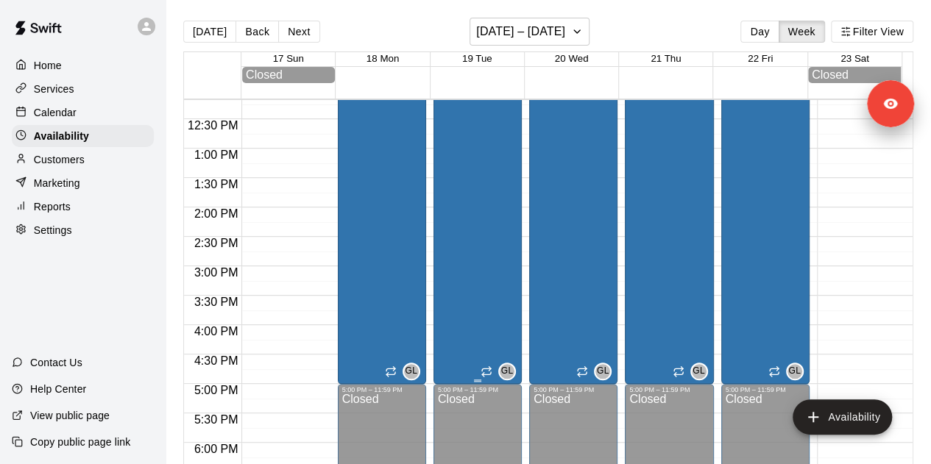
scroll to position [712, 0]
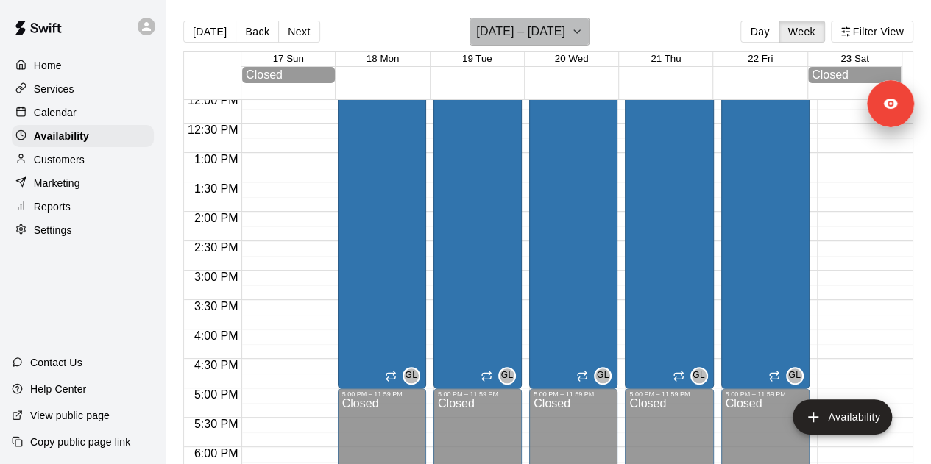
click at [540, 23] on h6 "[DATE] – [DATE]" at bounding box center [520, 31] width 89 height 21
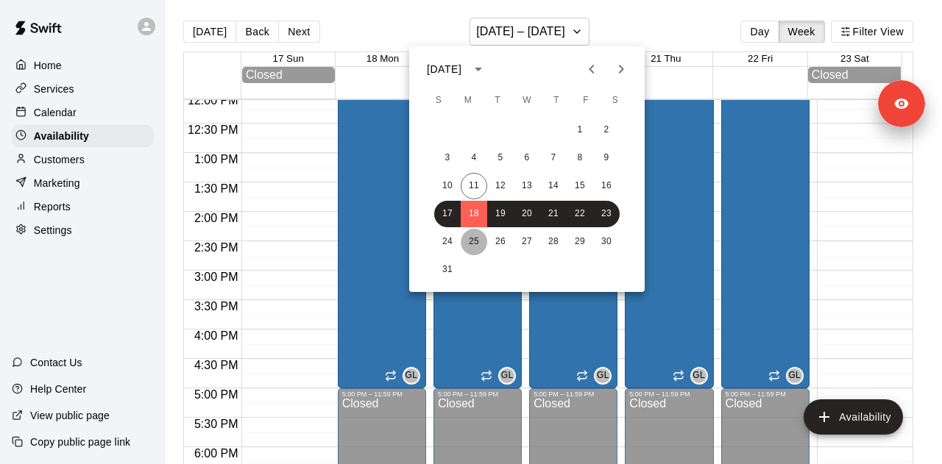
click at [479, 233] on button "25" at bounding box center [473, 242] width 26 height 26
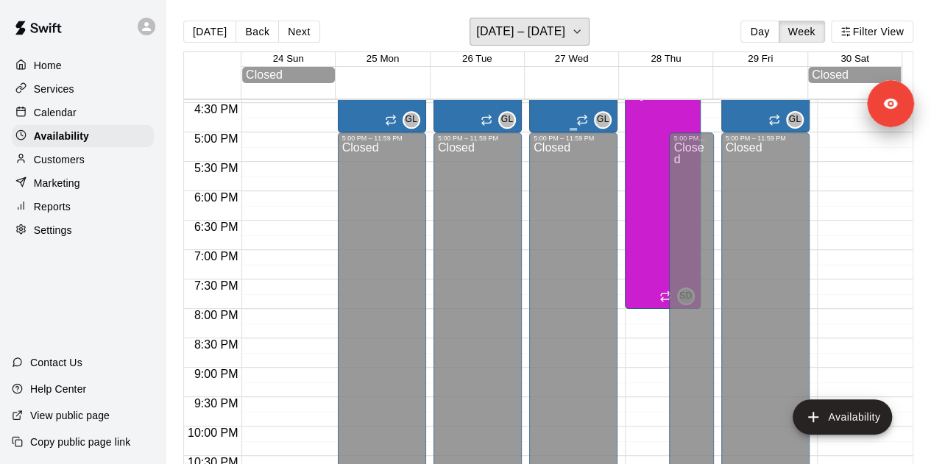
scroll to position [968, 0]
click at [525, 38] on h6 "[DATE] – [DATE]" at bounding box center [520, 31] width 89 height 21
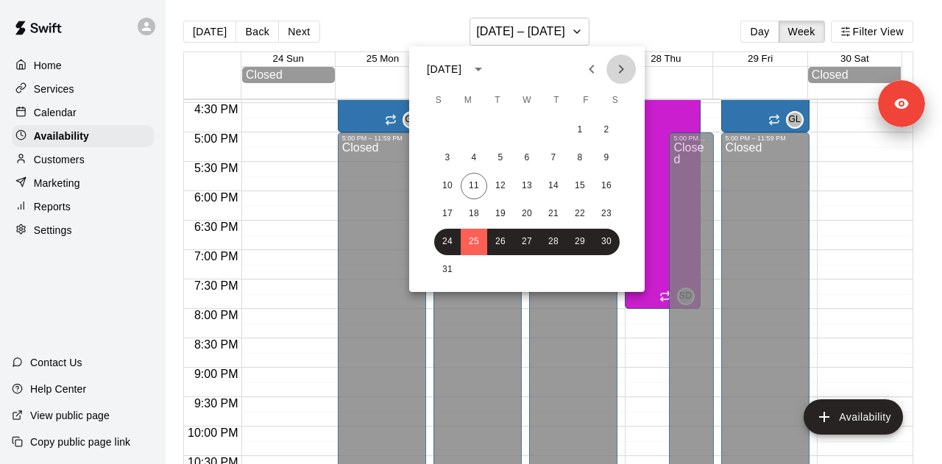
click at [614, 71] on icon "Next month" at bounding box center [621, 69] width 18 height 18
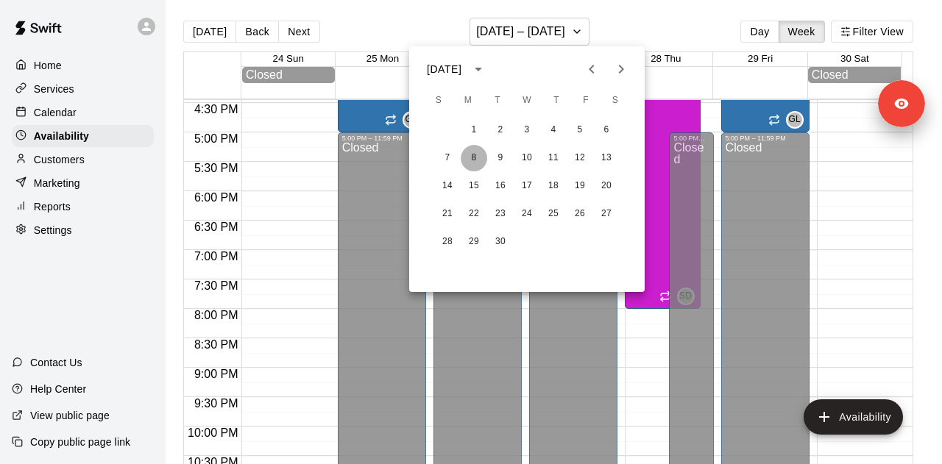
click at [480, 158] on button "8" at bounding box center [473, 158] width 26 height 26
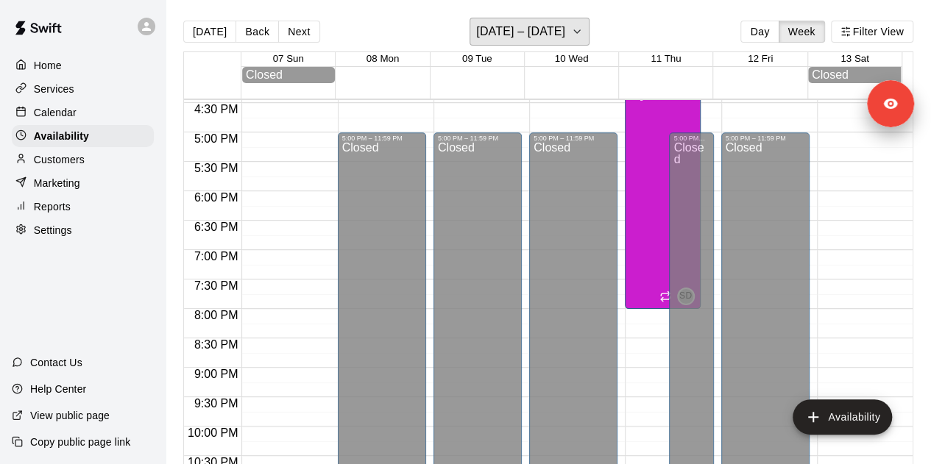
scroll to position [844, 0]
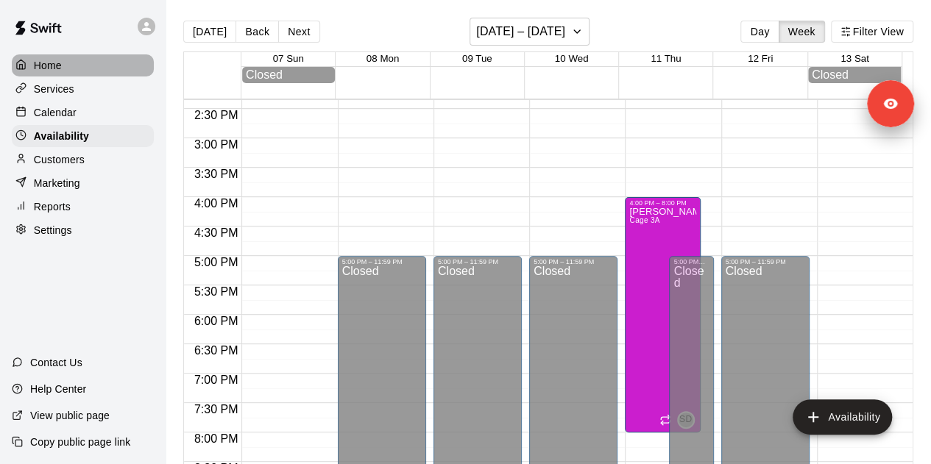
click at [66, 56] on div "Home" at bounding box center [83, 65] width 142 height 22
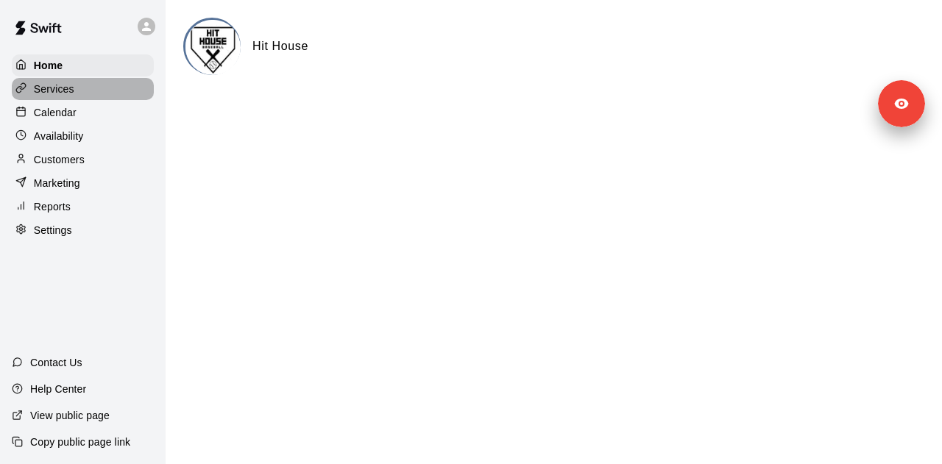
click at [106, 85] on div "Services" at bounding box center [83, 89] width 142 height 22
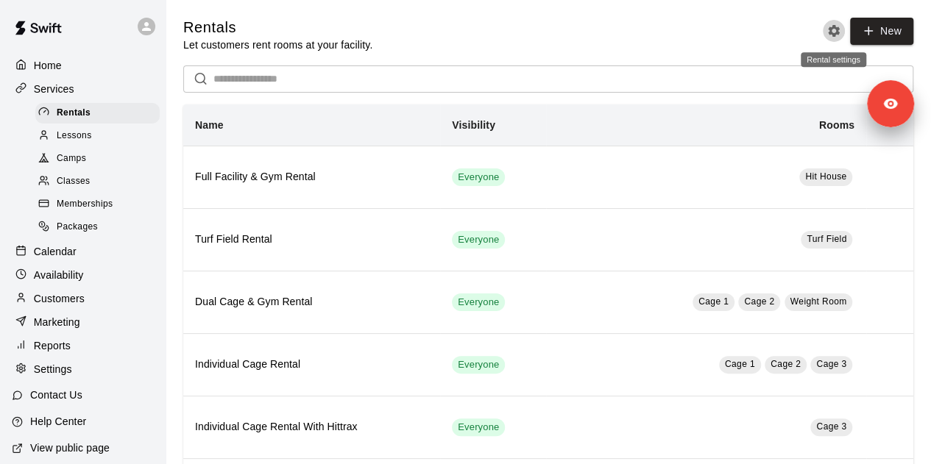
click at [828, 26] on icon "Rental settings" at bounding box center [833, 31] width 15 height 15
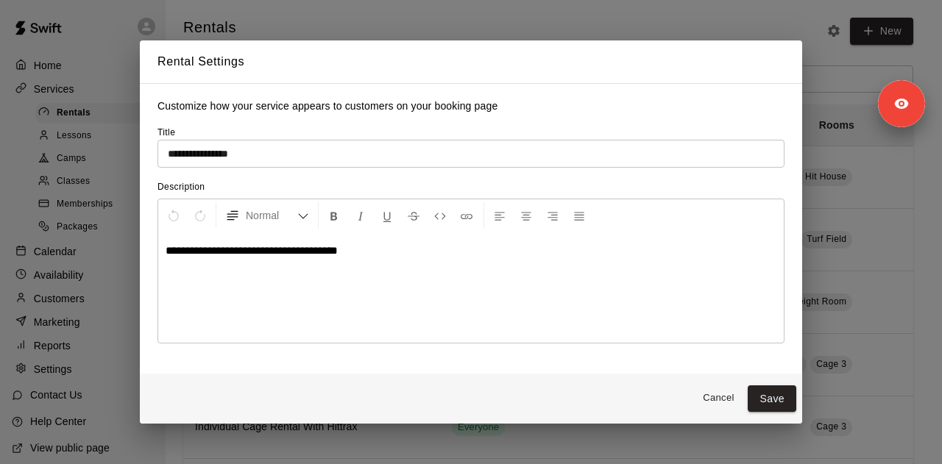
click at [675, 44] on h2 "Rental Settings" at bounding box center [471, 61] width 662 height 43
click at [716, 410] on button "Cancel" at bounding box center [717, 398] width 47 height 23
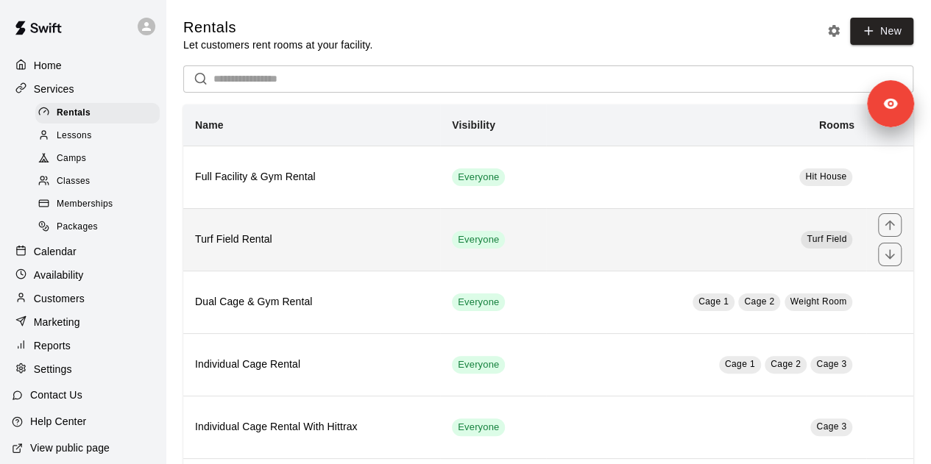
scroll to position [81, 0]
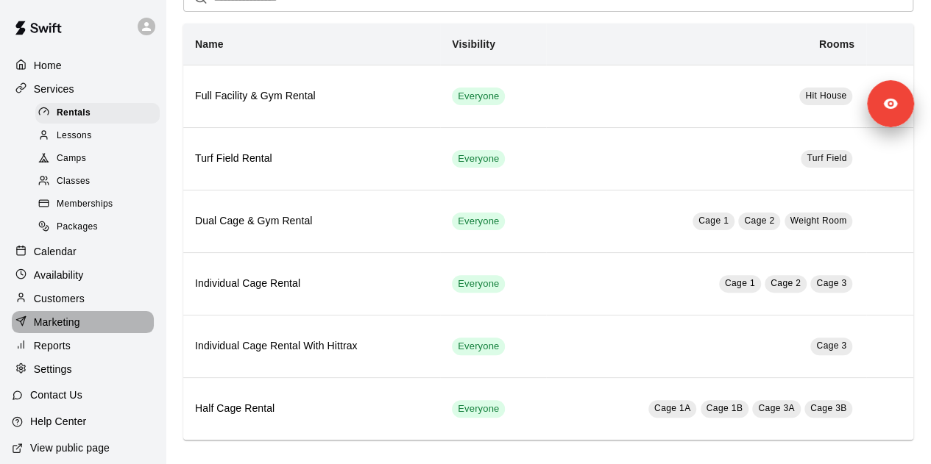
click at [87, 333] on div "Marketing" at bounding box center [83, 322] width 142 height 22
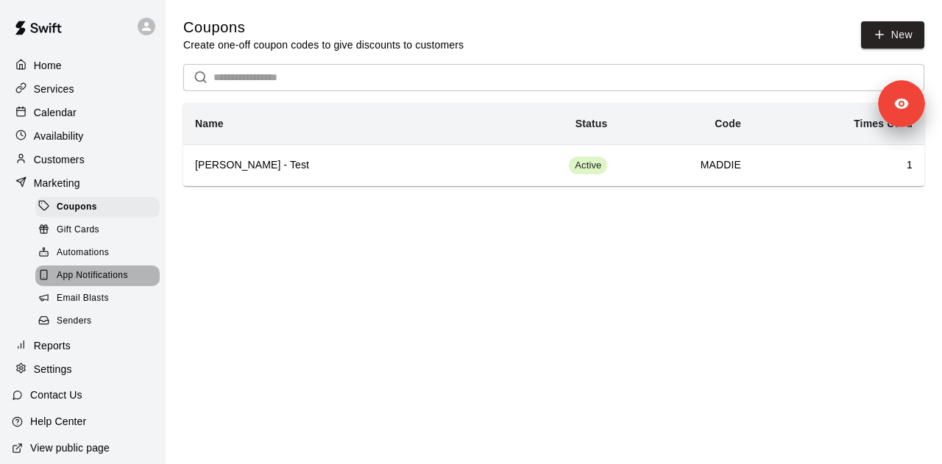
click at [118, 282] on span "App Notifications" at bounding box center [92, 275] width 71 height 15
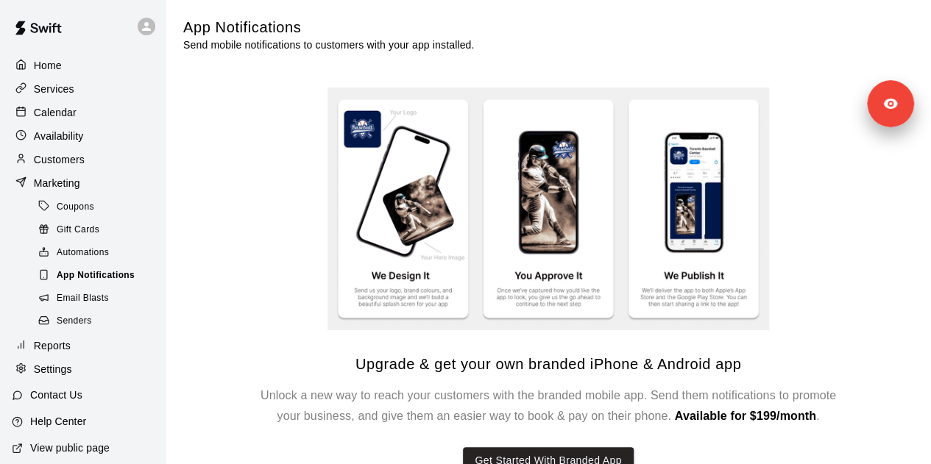
scroll to position [46, 0]
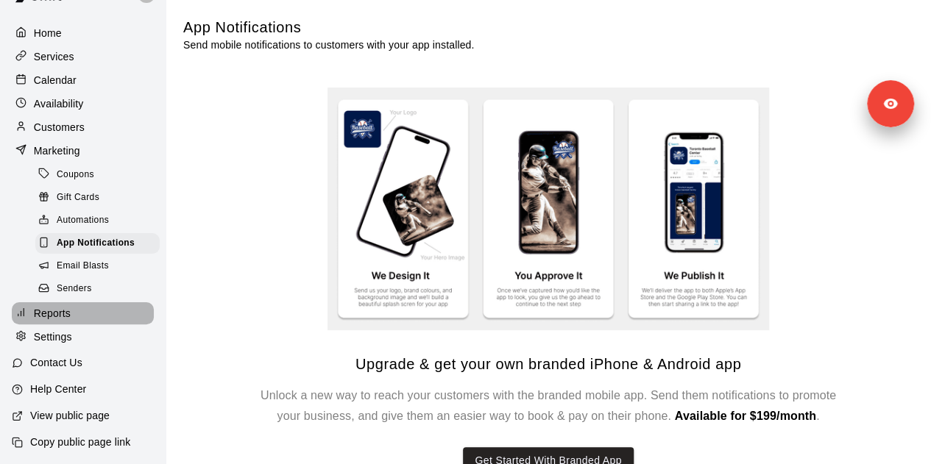
click at [88, 321] on div "Reports" at bounding box center [83, 313] width 142 height 22
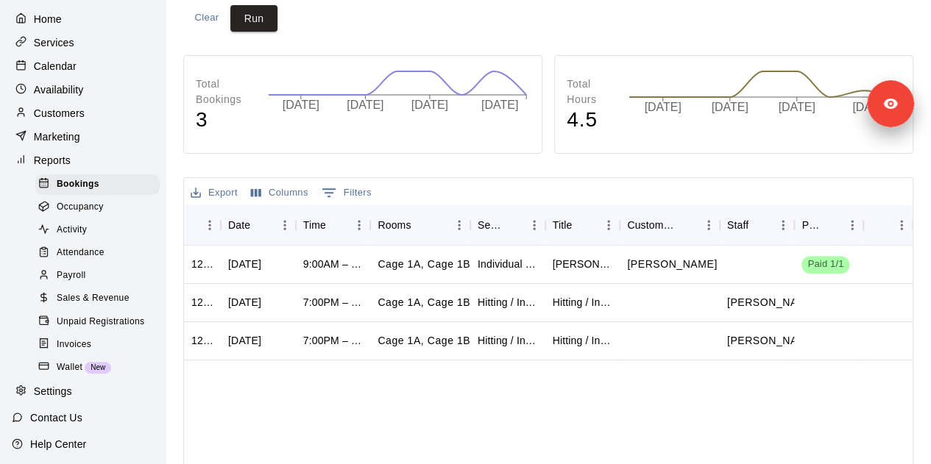
scroll to position [199, 0]
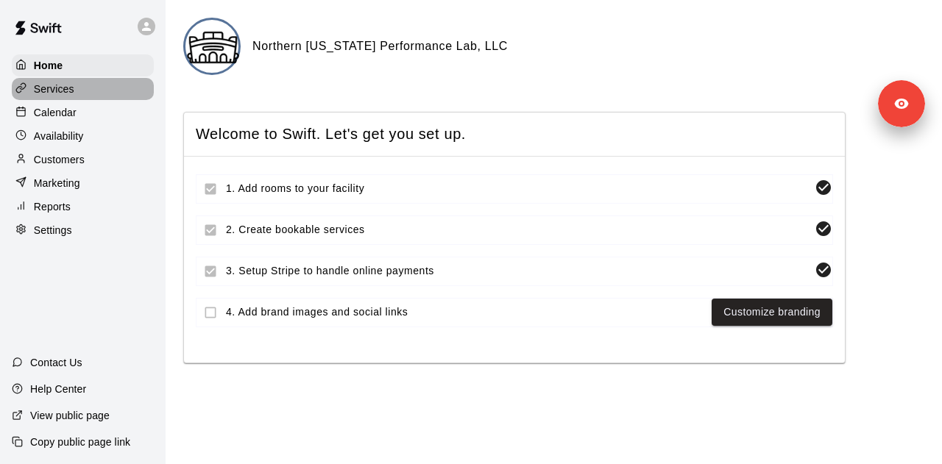
click at [77, 87] on div "Services" at bounding box center [83, 89] width 142 height 22
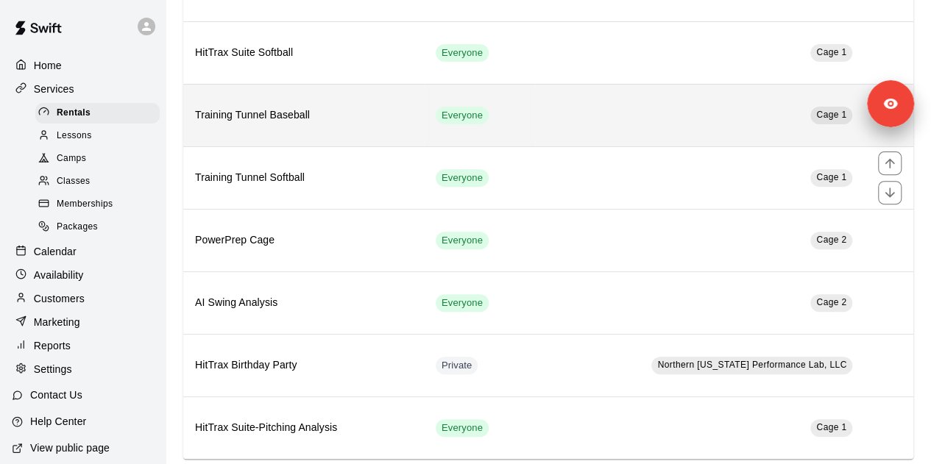
scroll to position [203, 0]
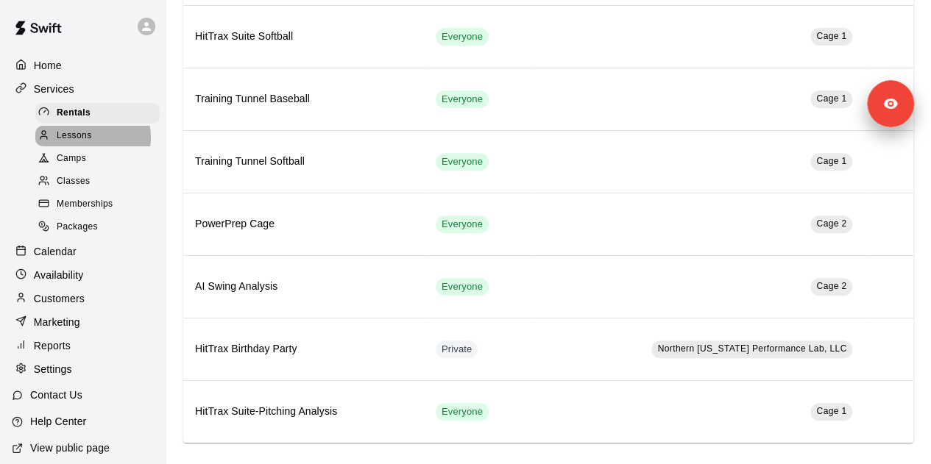
click at [88, 140] on span "Lessons" at bounding box center [74, 136] width 35 height 15
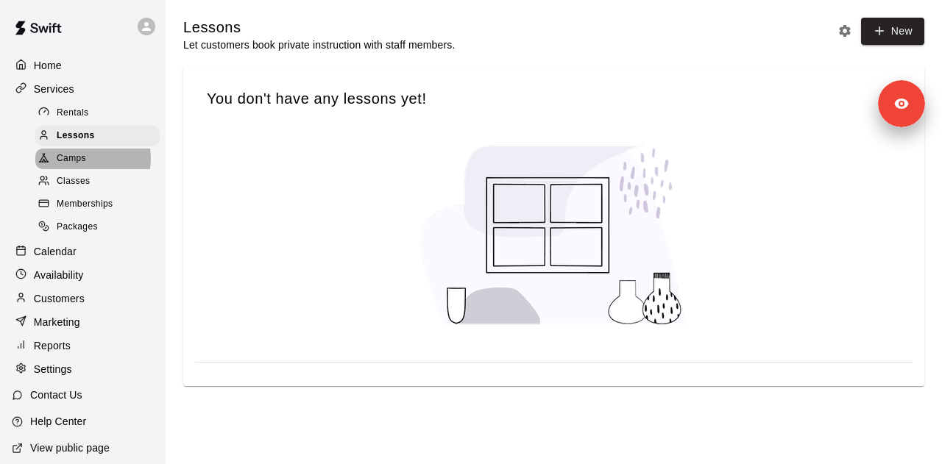
click at [87, 163] on div "Camps" at bounding box center [97, 159] width 124 height 21
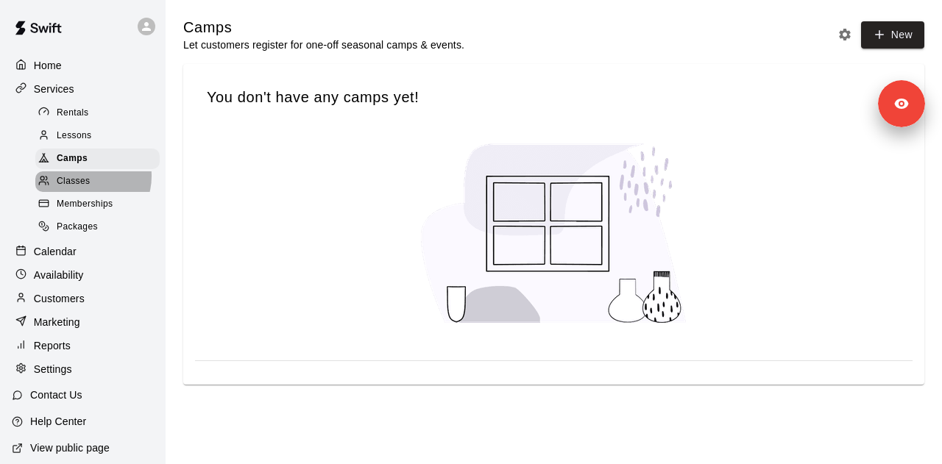
click at [86, 181] on span "Classes" at bounding box center [73, 181] width 33 height 15
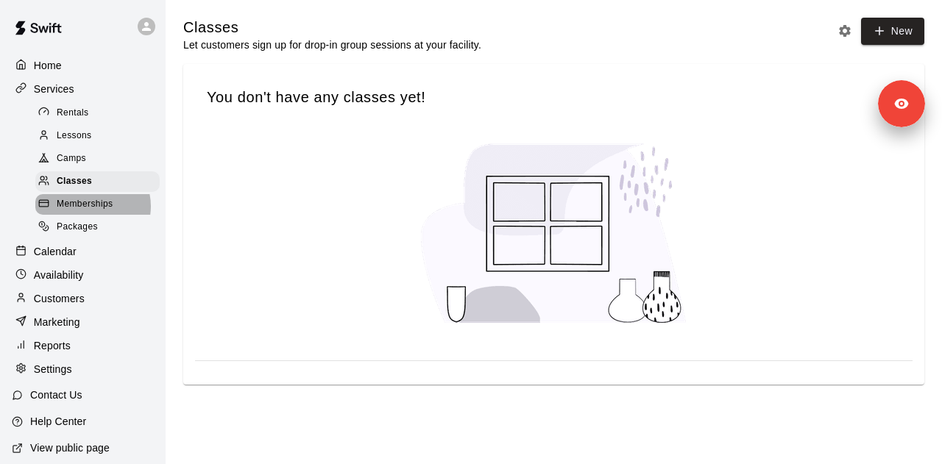
click at [88, 212] on span "Memberships" at bounding box center [85, 204] width 56 height 15
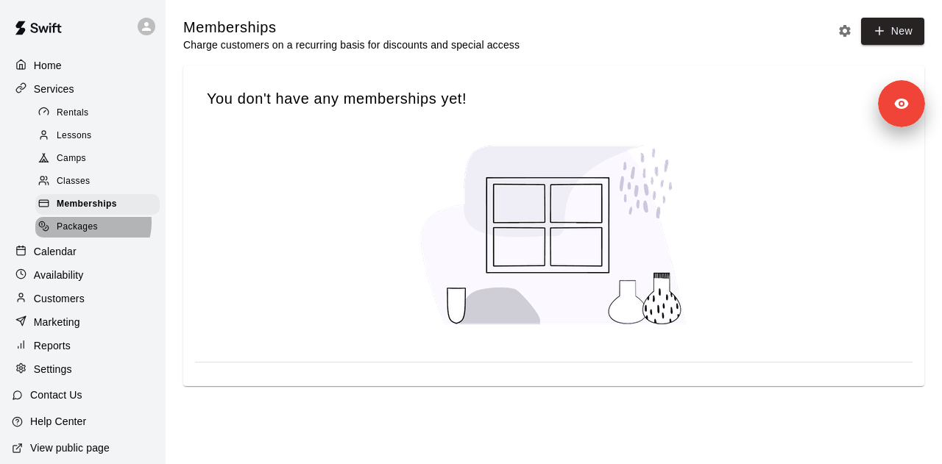
click at [91, 230] on span "Packages" at bounding box center [77, 227] width 41 height 15
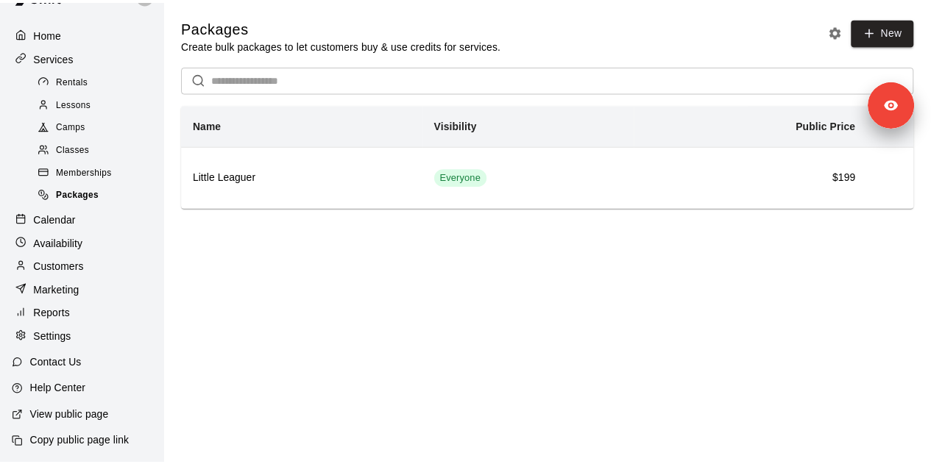
scroll to position [46, 0]
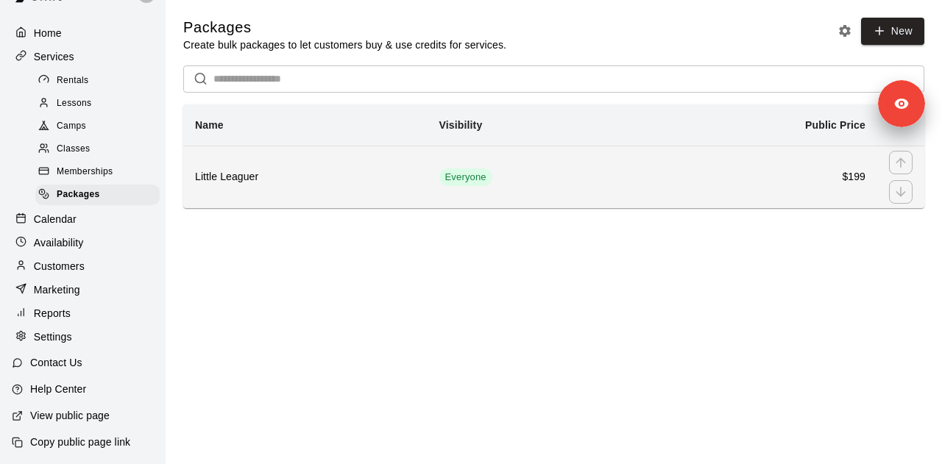
click at [351, 174] on h6 "Little Leaguer" at bounding box center [305, 177] width 221 height 16
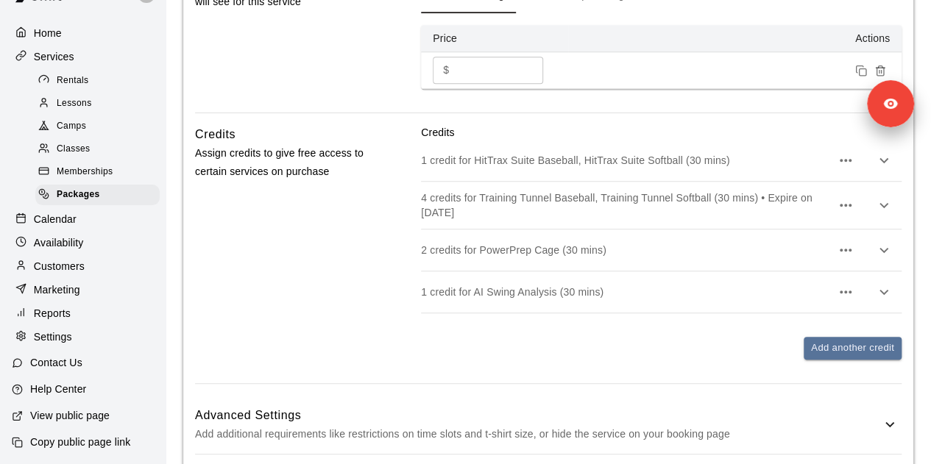
scroll to position [659, 0]
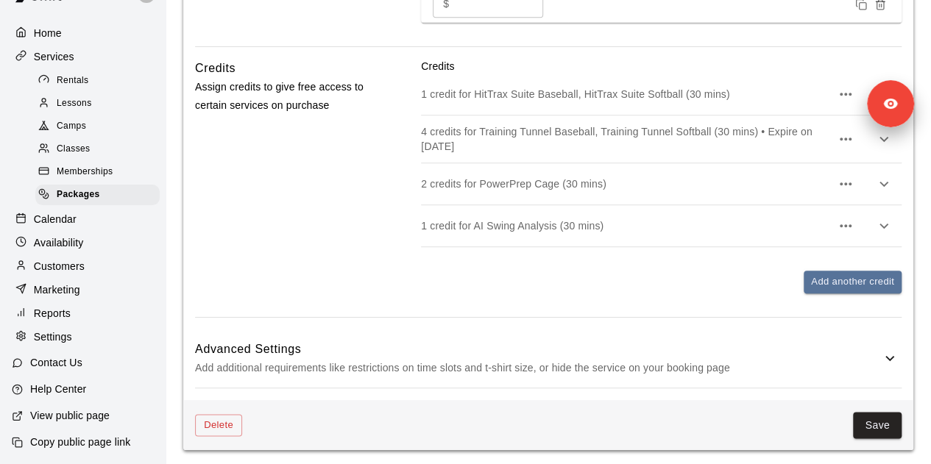
click at [79, 224] on div "Calendar" at bounding box center [83, 219] width 142 height 22
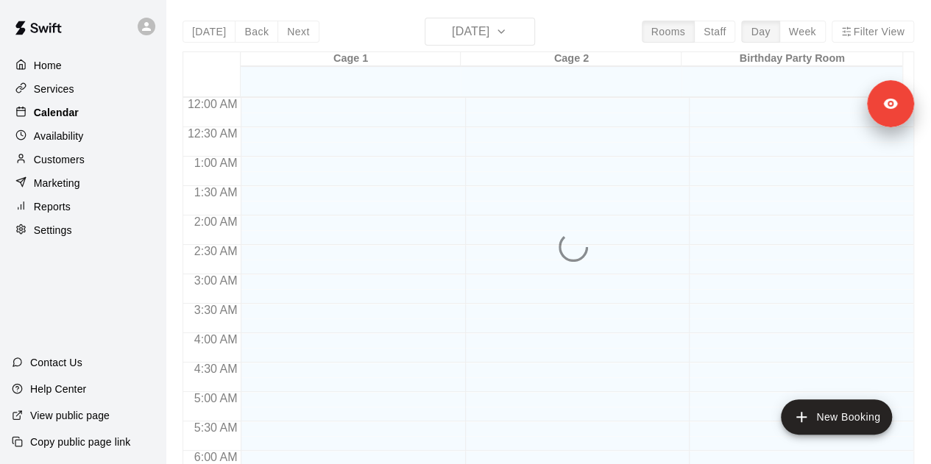
scroll to position [882, 0]
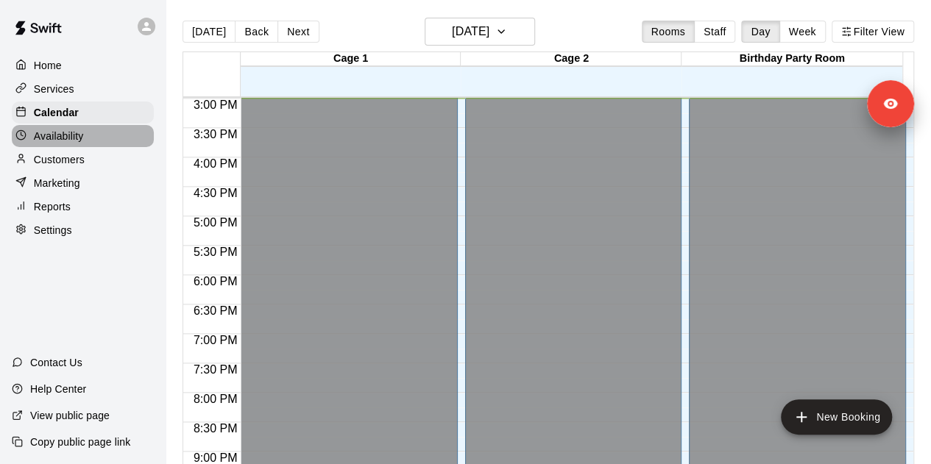
click at [93, 147] on div "Availability" at bounding box center [83, 136] width 142 height 22
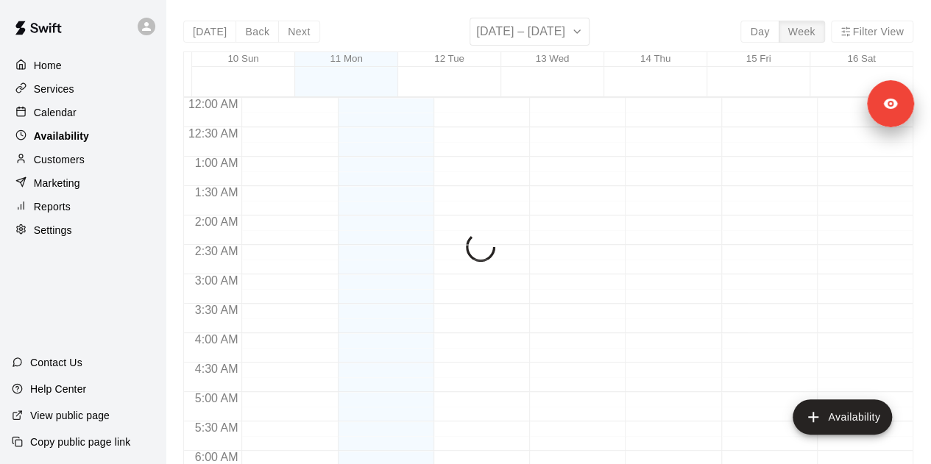
scroll to position [882, 0]
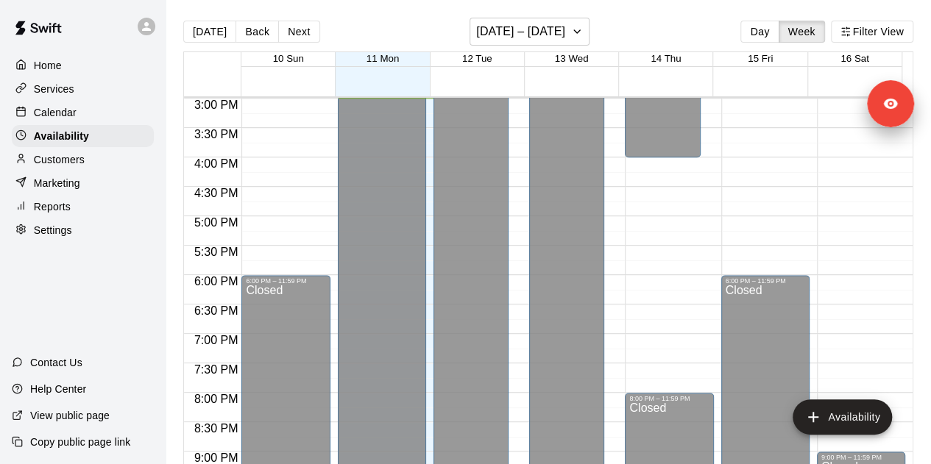
click at [74, 237] on div "Settings" at bounding box center [83, 230] width 142 height 22
select select "**"
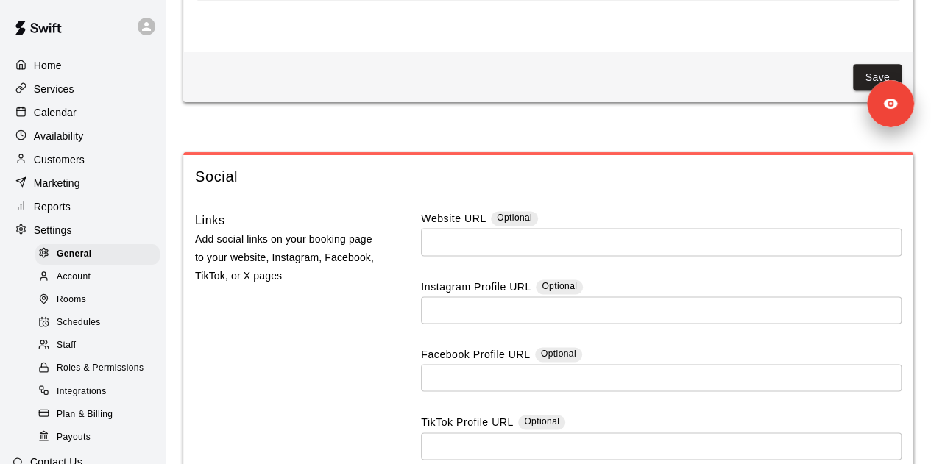
scroll to position [3751, 0]
